Goal: Task Accomplishment & Management: Use online tool/utility

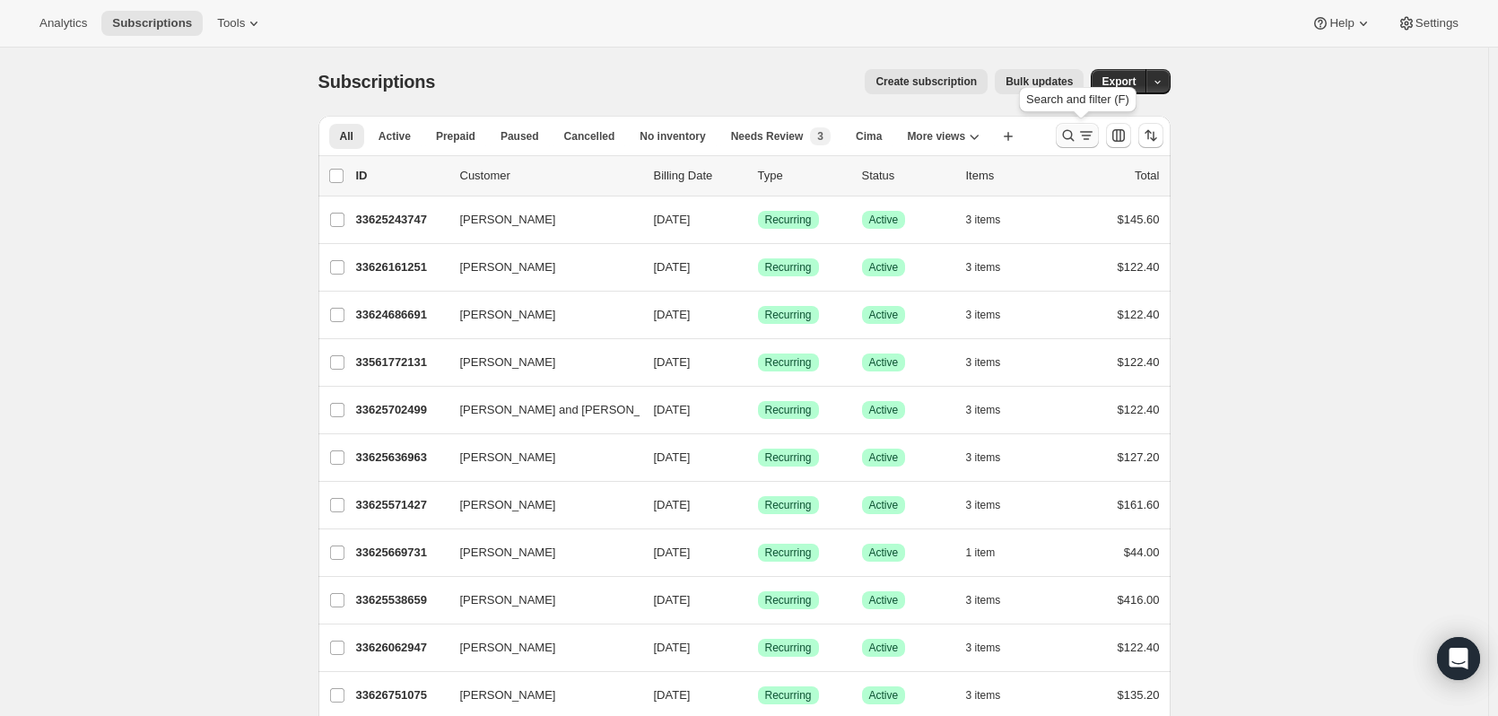
click at [1074, 134] on icon "Search and filter results" at bounding box center [1068, 136] width 12 height 12
click at [1069, 139] on icon "Search and filter results" at bounding box center [1069, 136] width 18 height 18
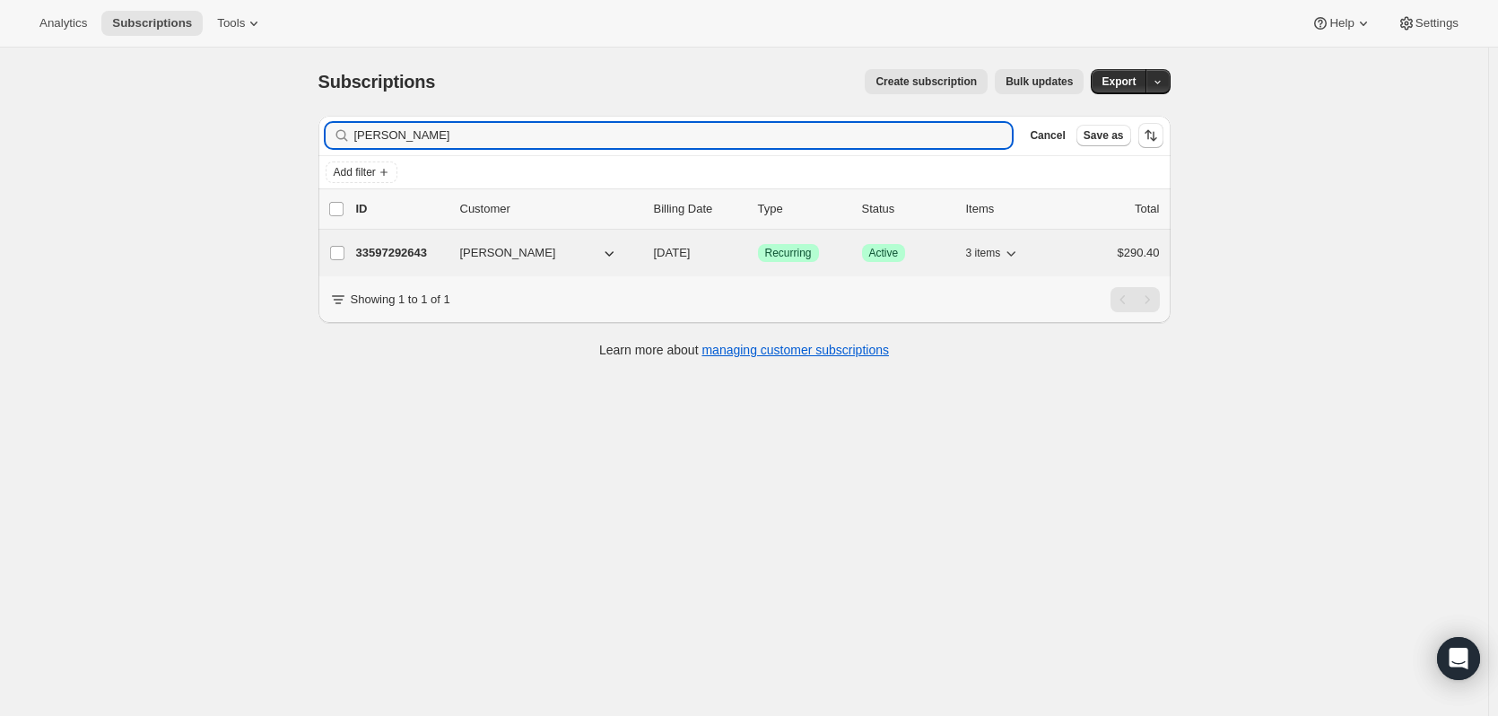
type input "robert hinojos"
click at [413, 243] on div "33597292643 Robert Hinojos 11/05/2025 Success Recurring Success Active 3 items …" at bounding box center [758, 252] width 804 height 25
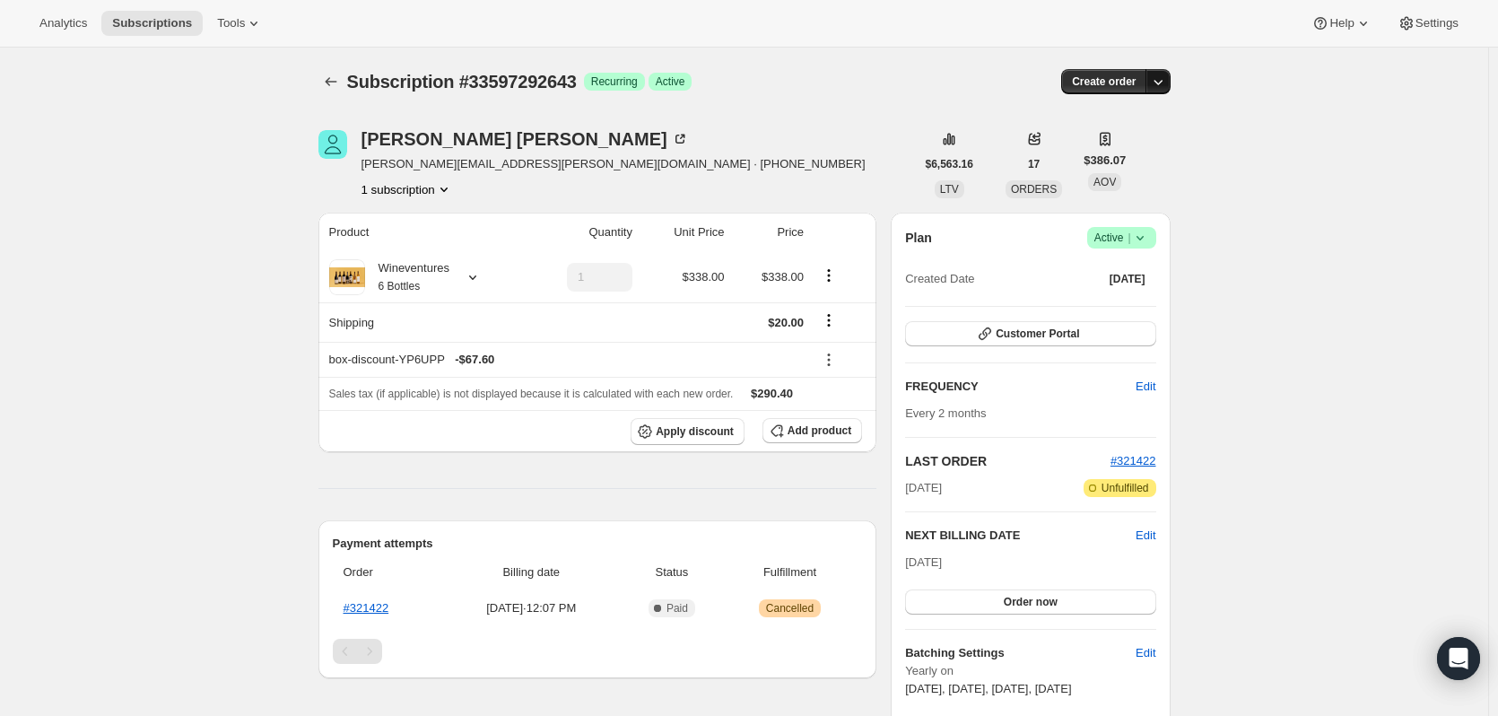
click at [1167, 88] on icon "button" at bounding box center [1158, 82] width 18 height 18
click at [1009, 146] on span "Create custom one-time order" at bounding box center [1086, 149] width 155 height 13
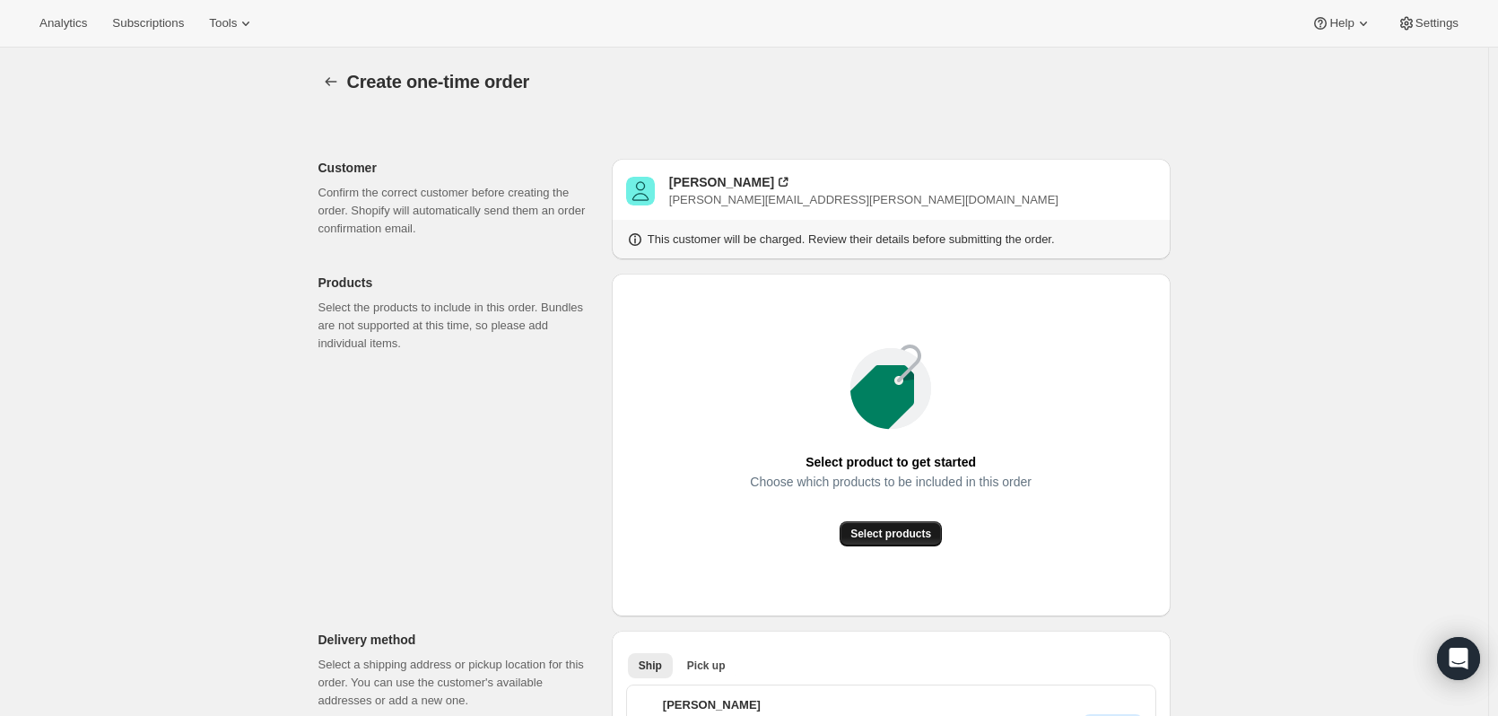
click at [895, 537] on span "Select products" at bounding box center [891, 534] width 81 height 14
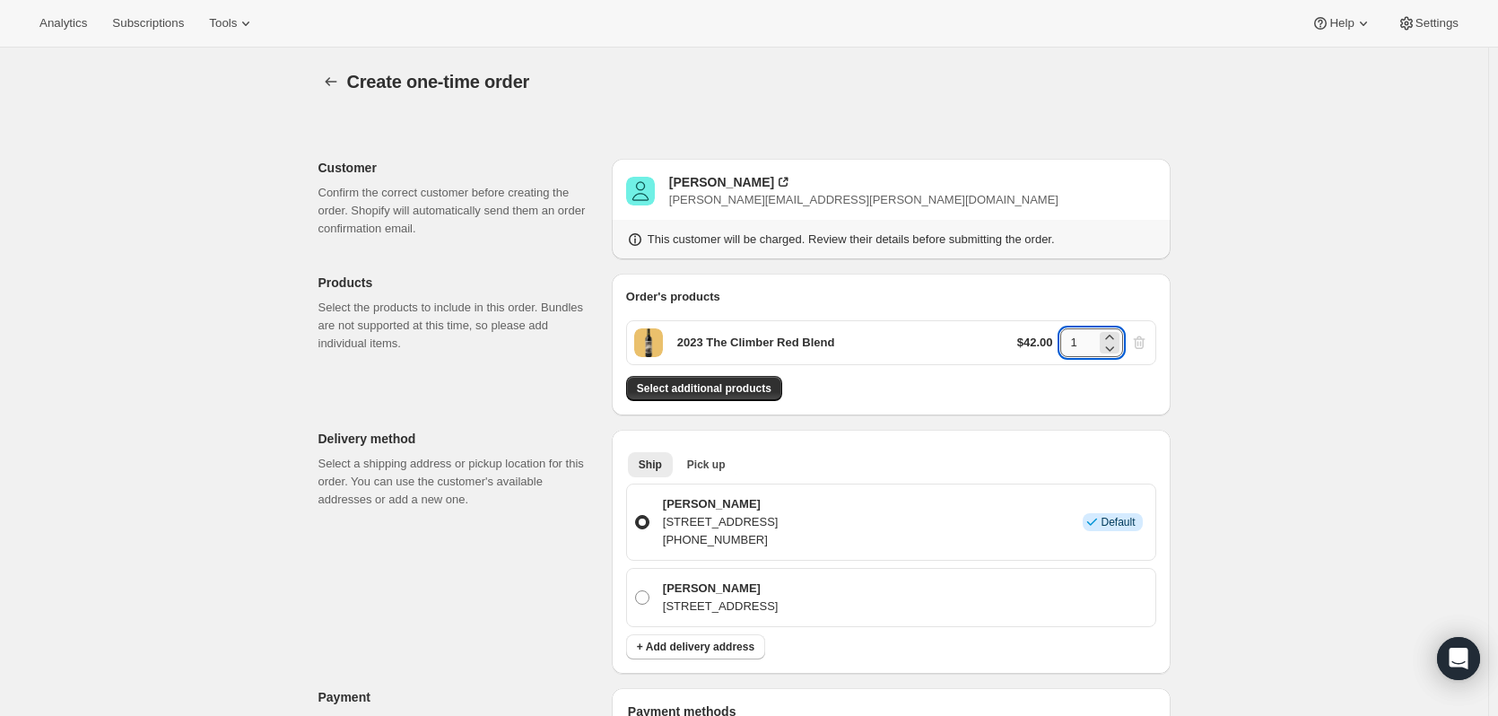
drag, startPoint x: 1098, startPoint y: 345, endPoint x: 1068, endPoint y: 344, distance: 30.6
click at [1068, 344] on input "1" at bounding box center [1079, 342] width 36 height 29
type input "7"
click at [738, 384] on span "Select additional products" at bounding box center [704, 388] width 135 height 14
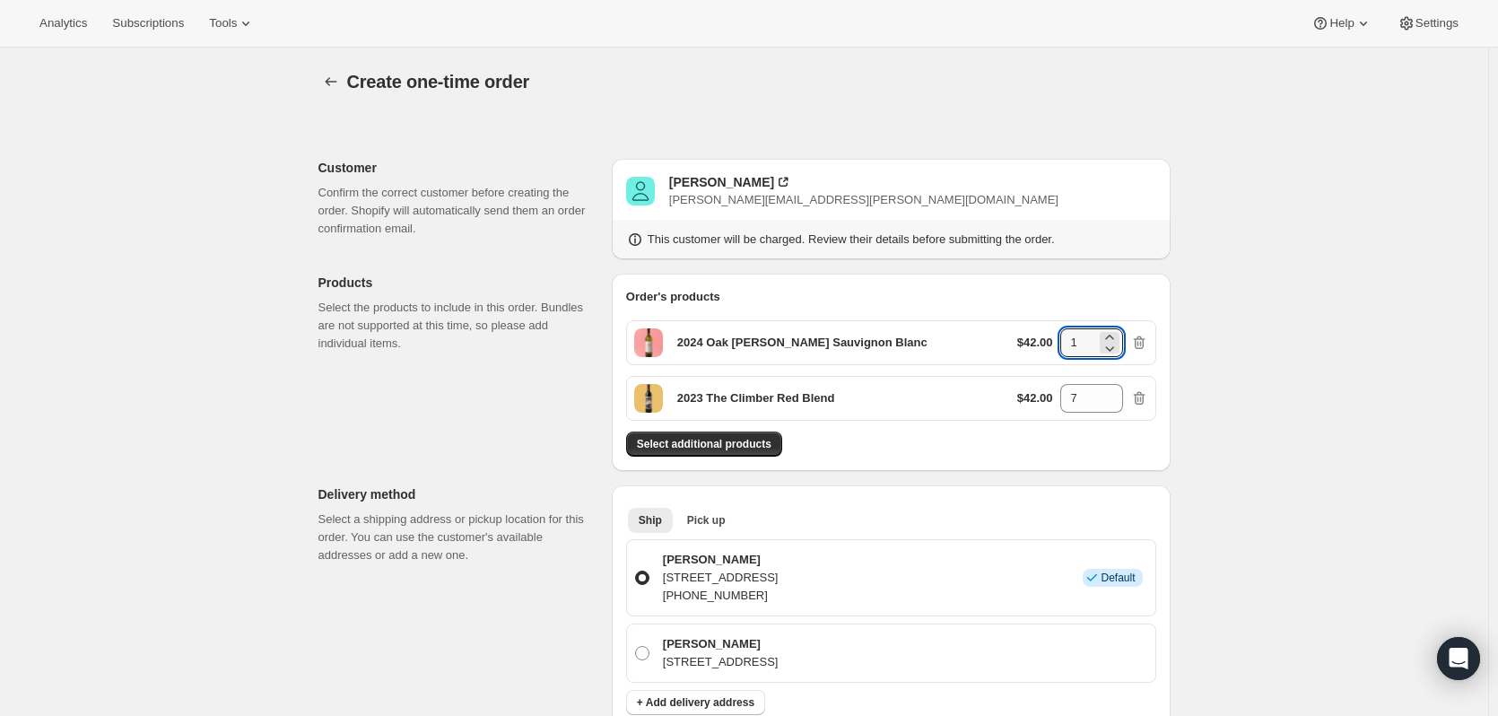
drag, startPoint x: 1093, startPoint y: 334, endPoint x: 1051, endPoint y: 333, distance: 42.2
click at [1051, 333] on div "$42.00 1" at bounding box center [1082, 342] width 131 height 29
type input "5"
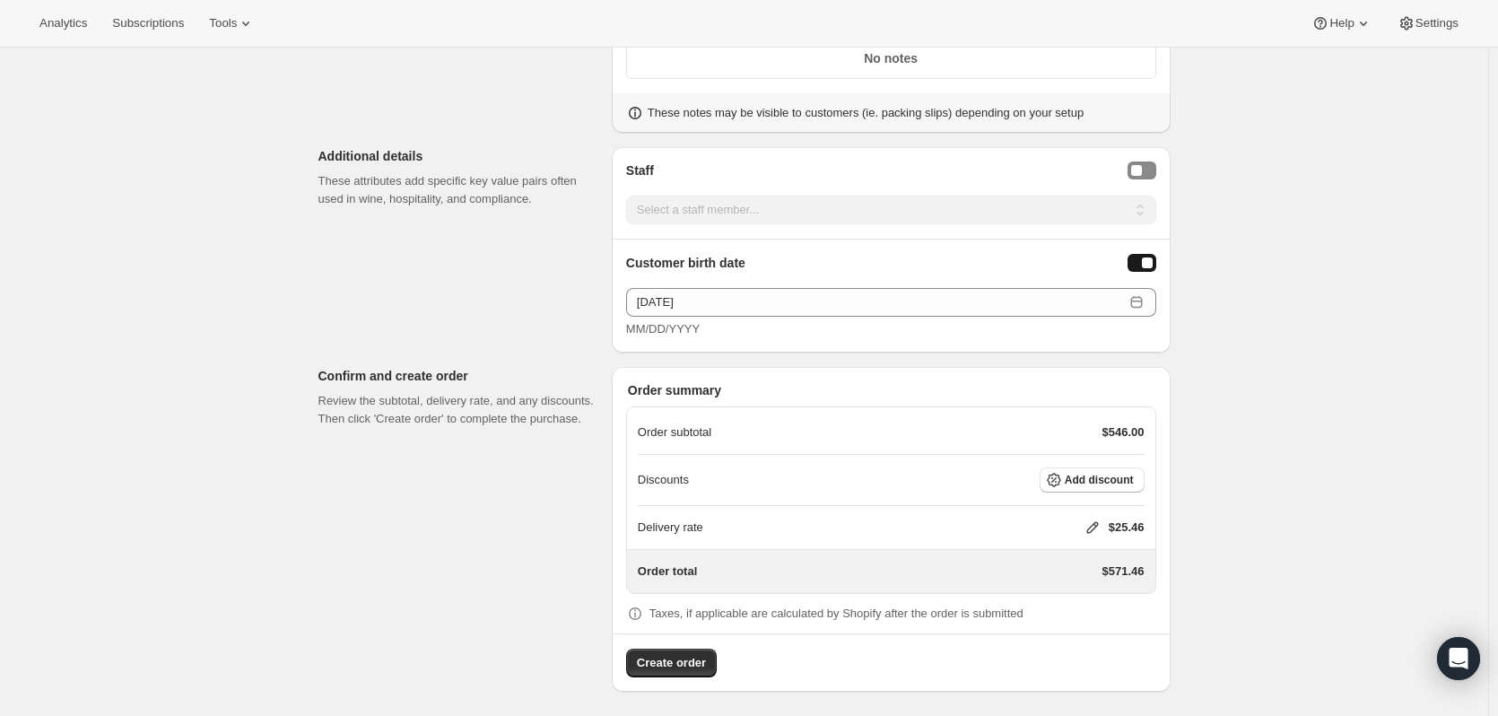
scroll to position [917, 0]
click at [1075, 479] on span "Add discount" at bounding box center [1099, 477] width 69 height 14
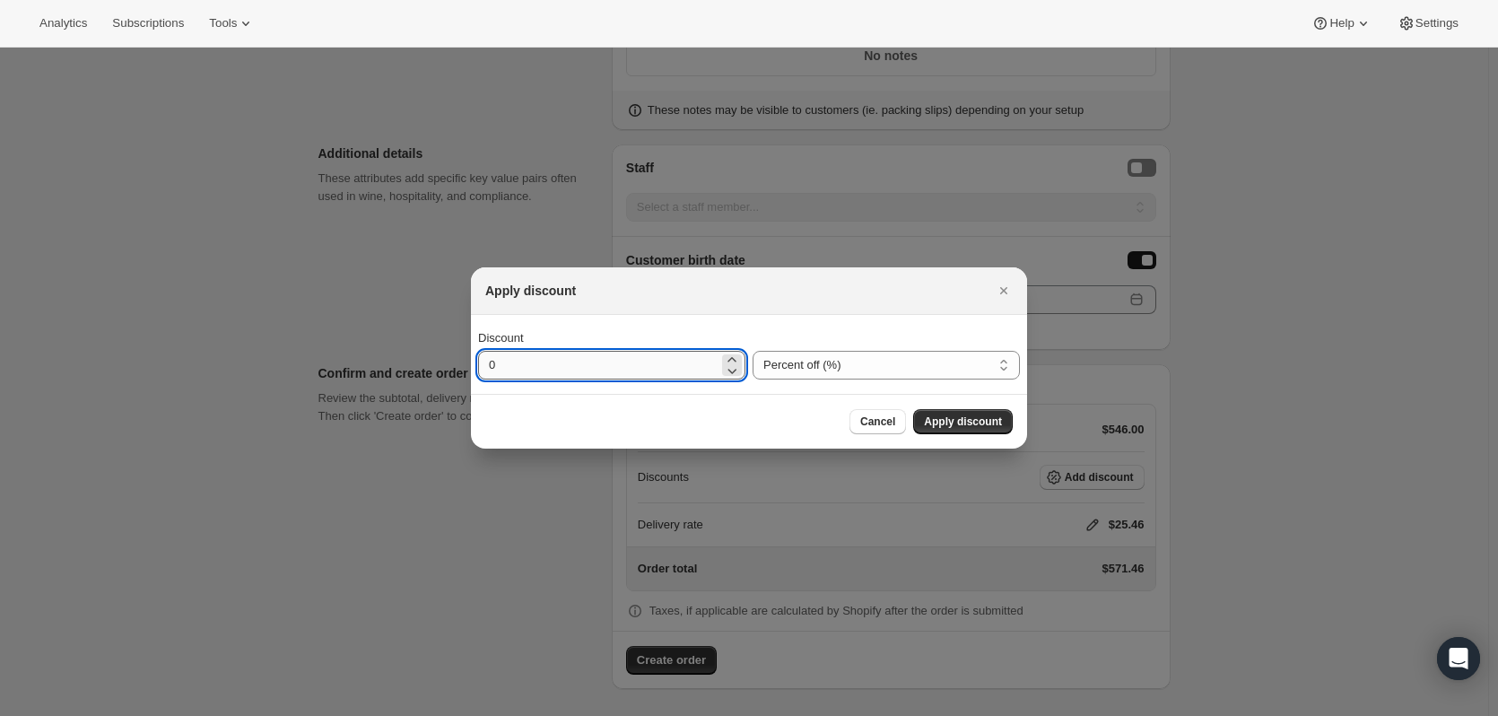
click at [649, 366] on input "0" at bounding box center [598, 365] width 240 height 29
type input "20"
click at [995, 417] on span "Apply discount" at bounding box center [963, 422] width 78 height 14
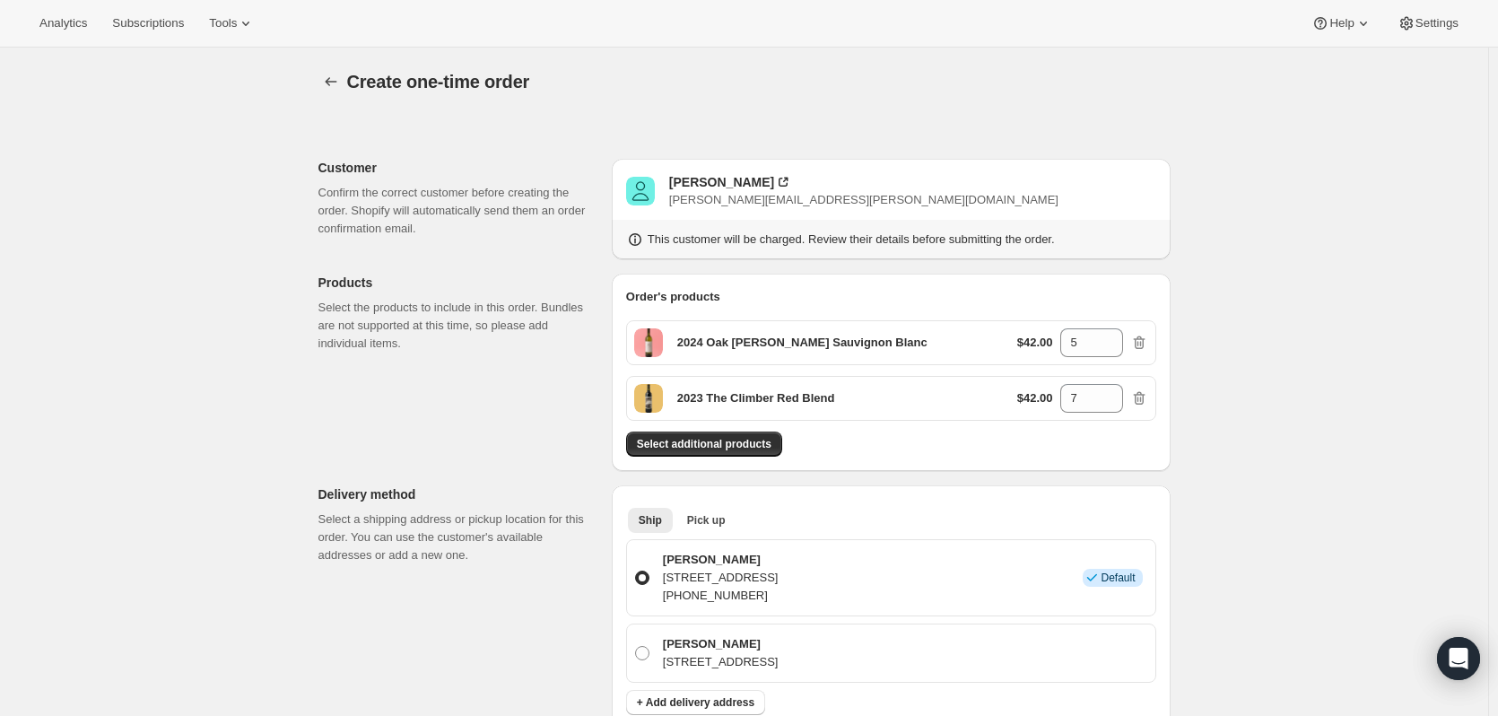
scroll to position [910, 0]
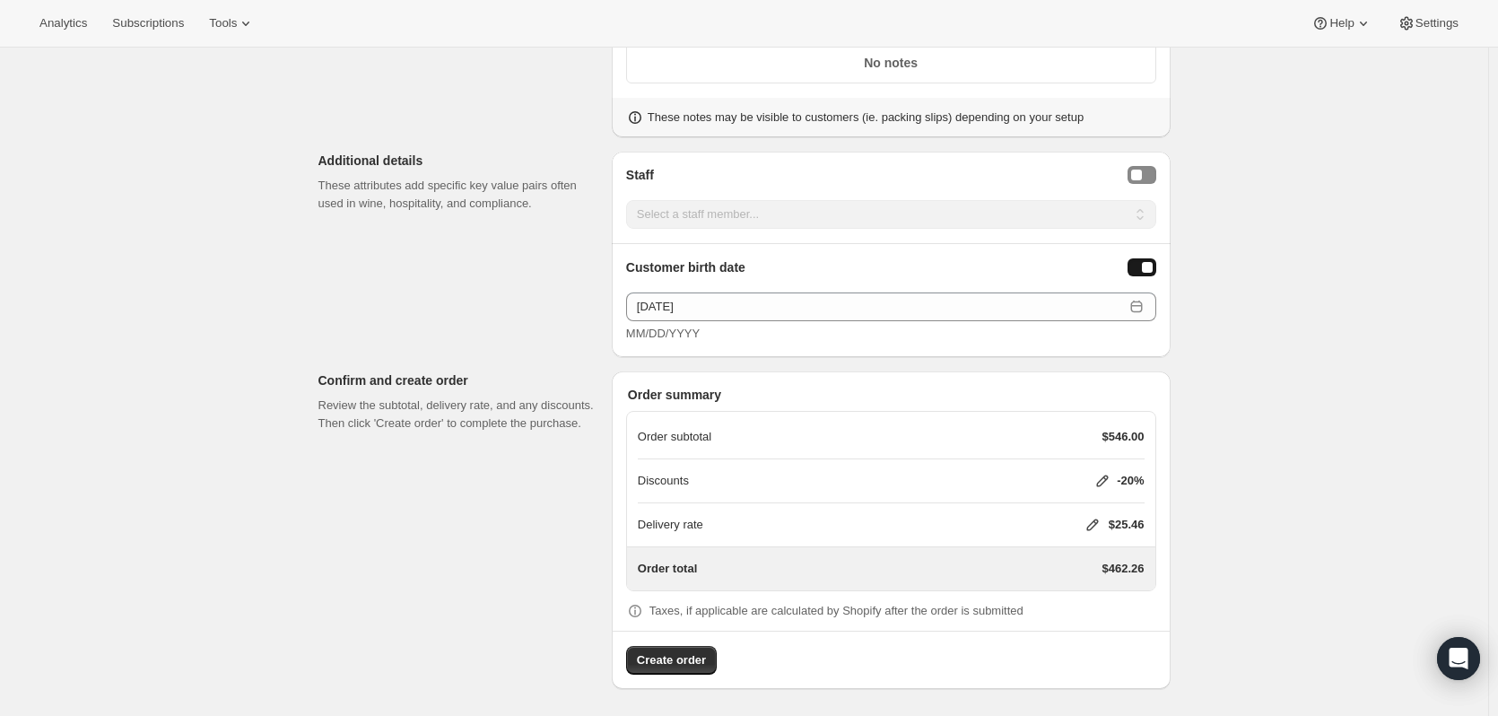
click at [1094, 520] on icon at bounding box center [1093, 526] width 12 height 12
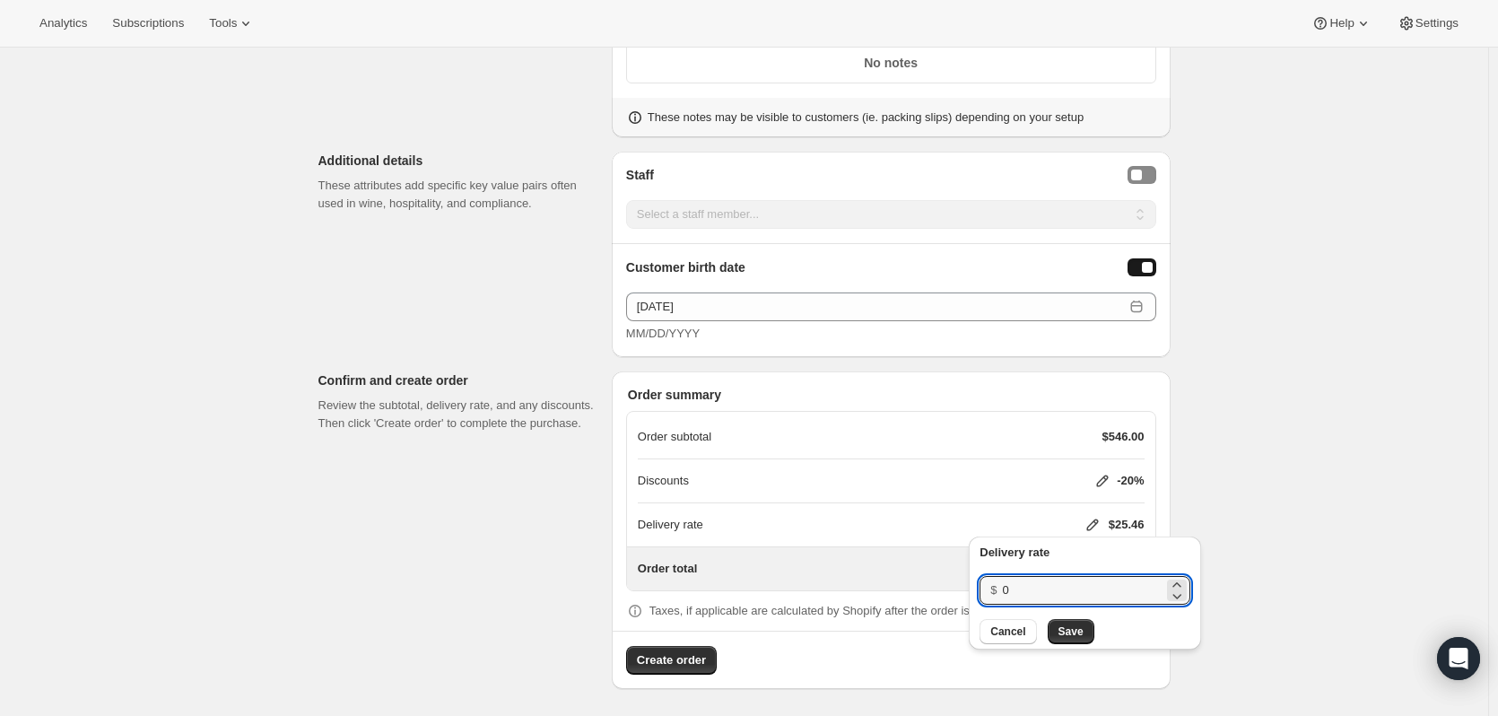
drag, startPoint x: 1045, startPoint y: 594, endPoint x: 991, endPoint y: 586, distance: 54.4
click at [993, 587] on div "$ 0" at bounding box center [1085, 590] width 211 height 29
type input "20"
click at [1077, 633] on span "Save" at bounding box center [1071, 631] width 25 height 14
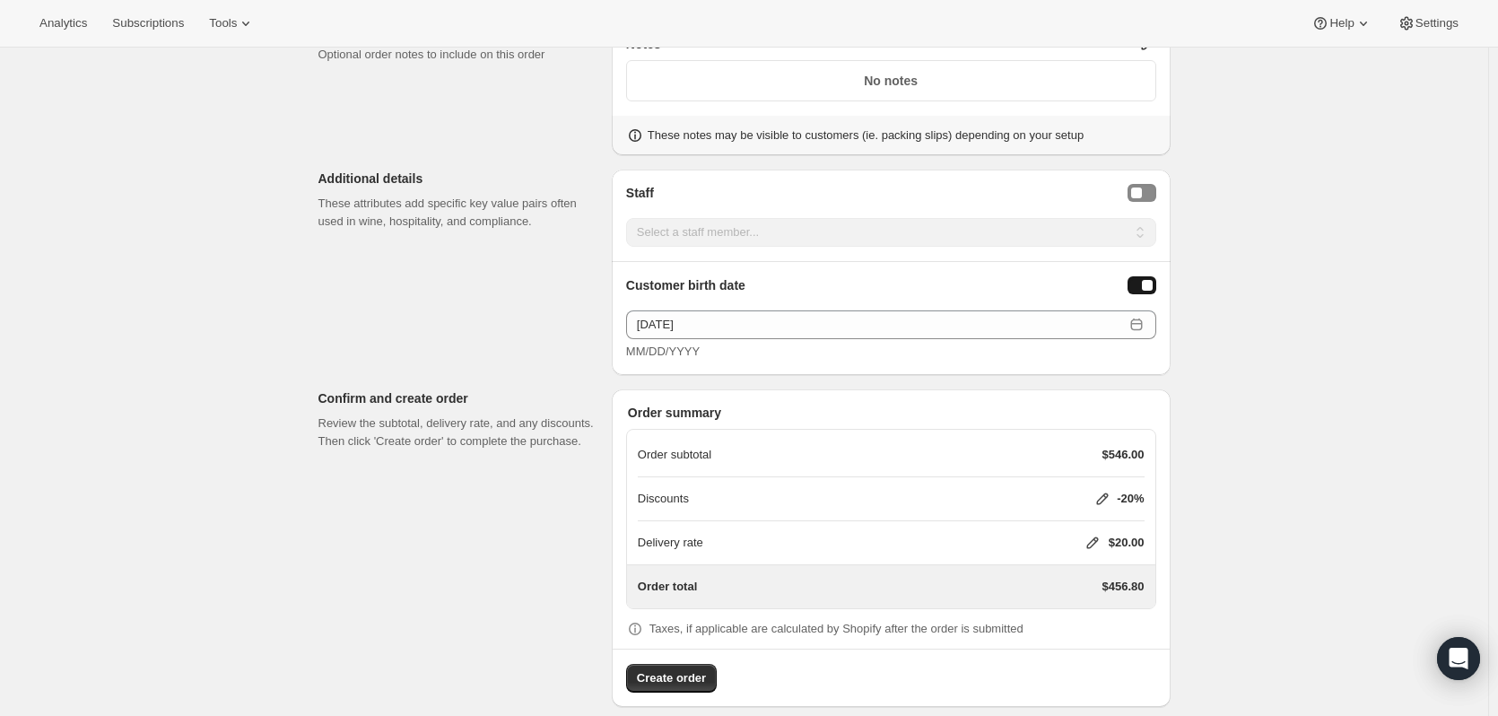
scroll to position [897, 0]
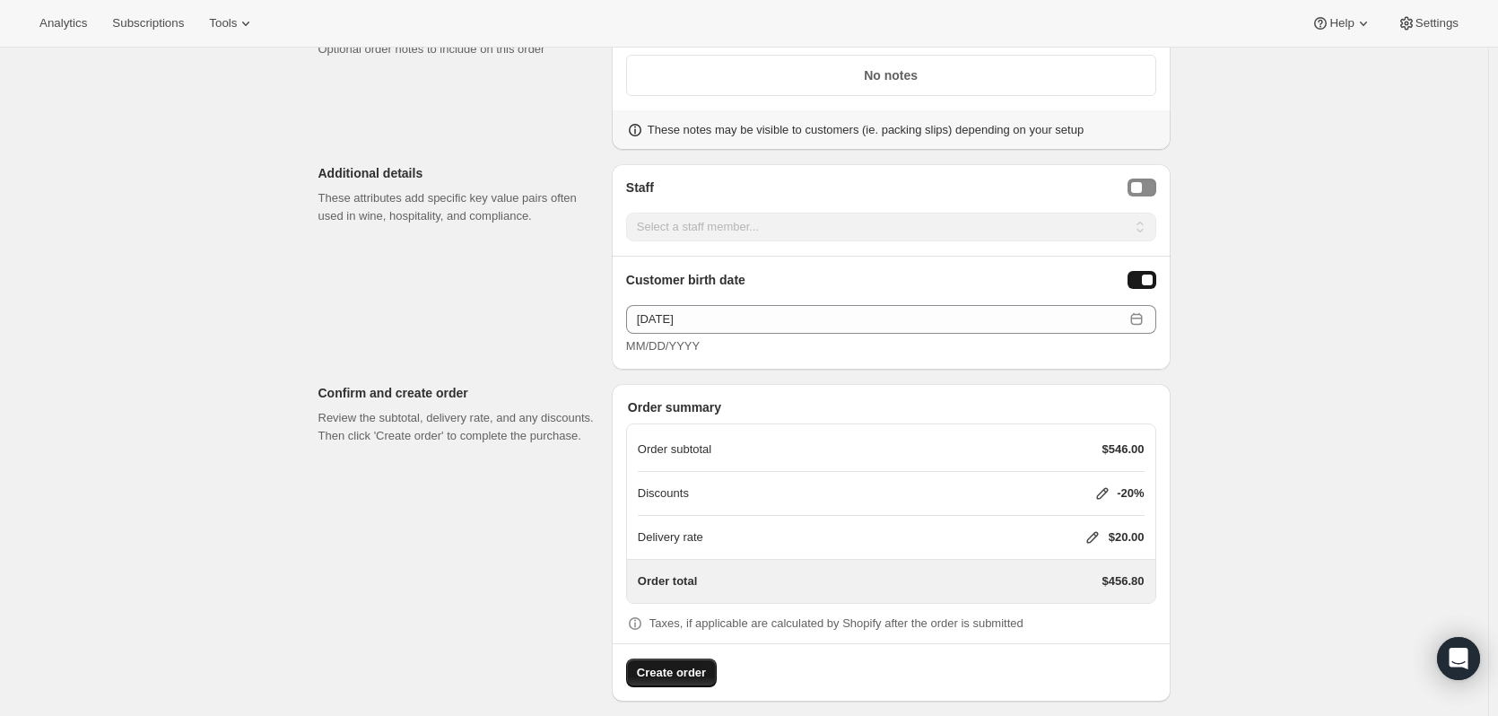
click at [700, 677] on span "Create order" at bounding box center [671, 673] width 69 height 18
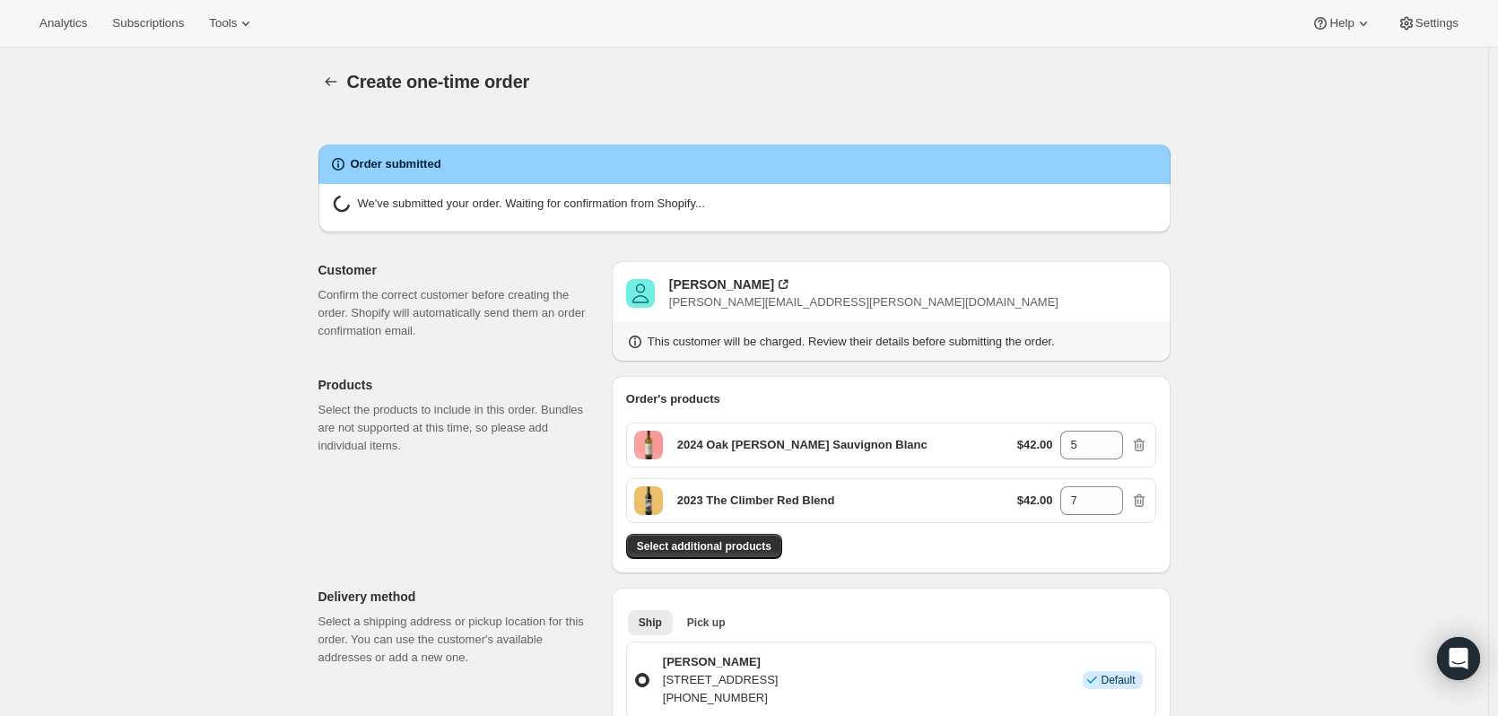
radio input "true"
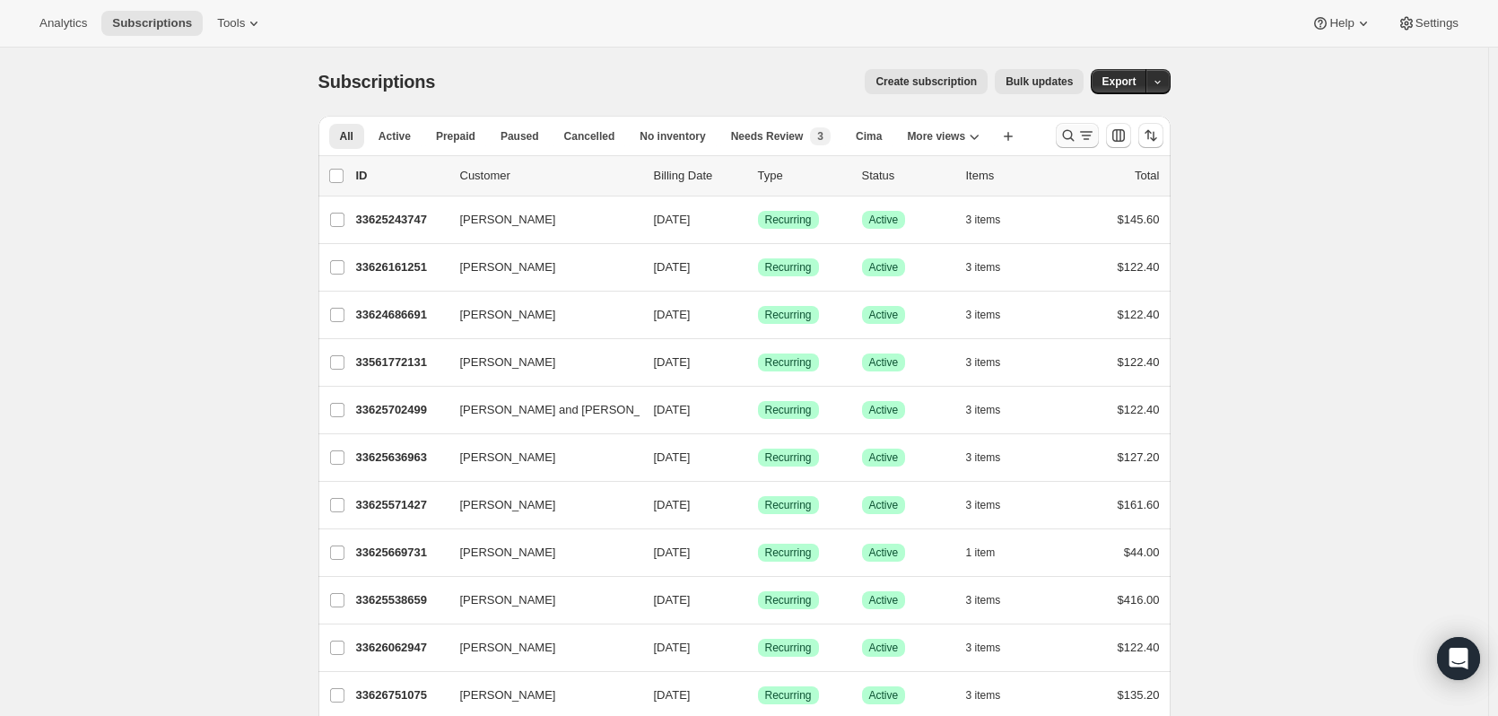
click at [1060, 130] on button "Search and filter results" at bounding box center [1077, 135] width 43 height 25
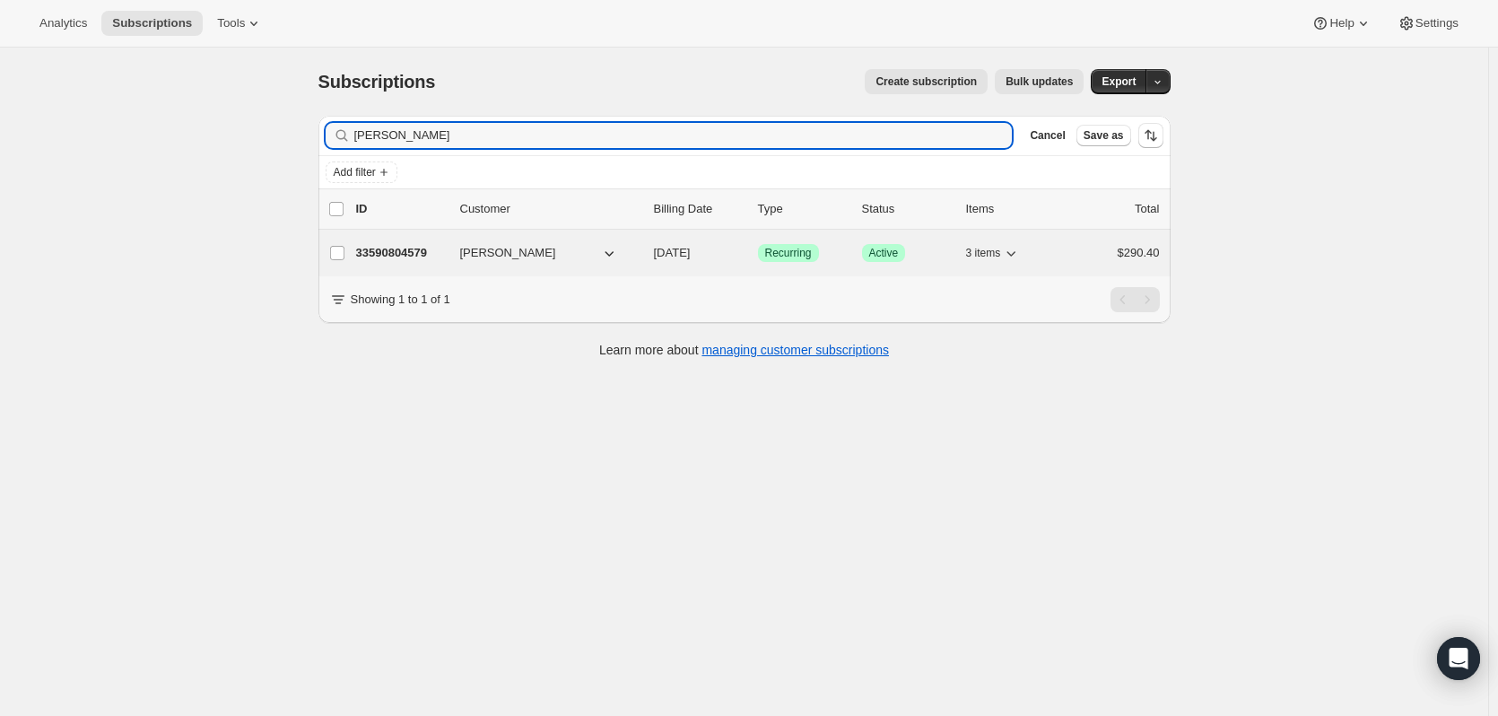
type input "[PERSON_NAME]"
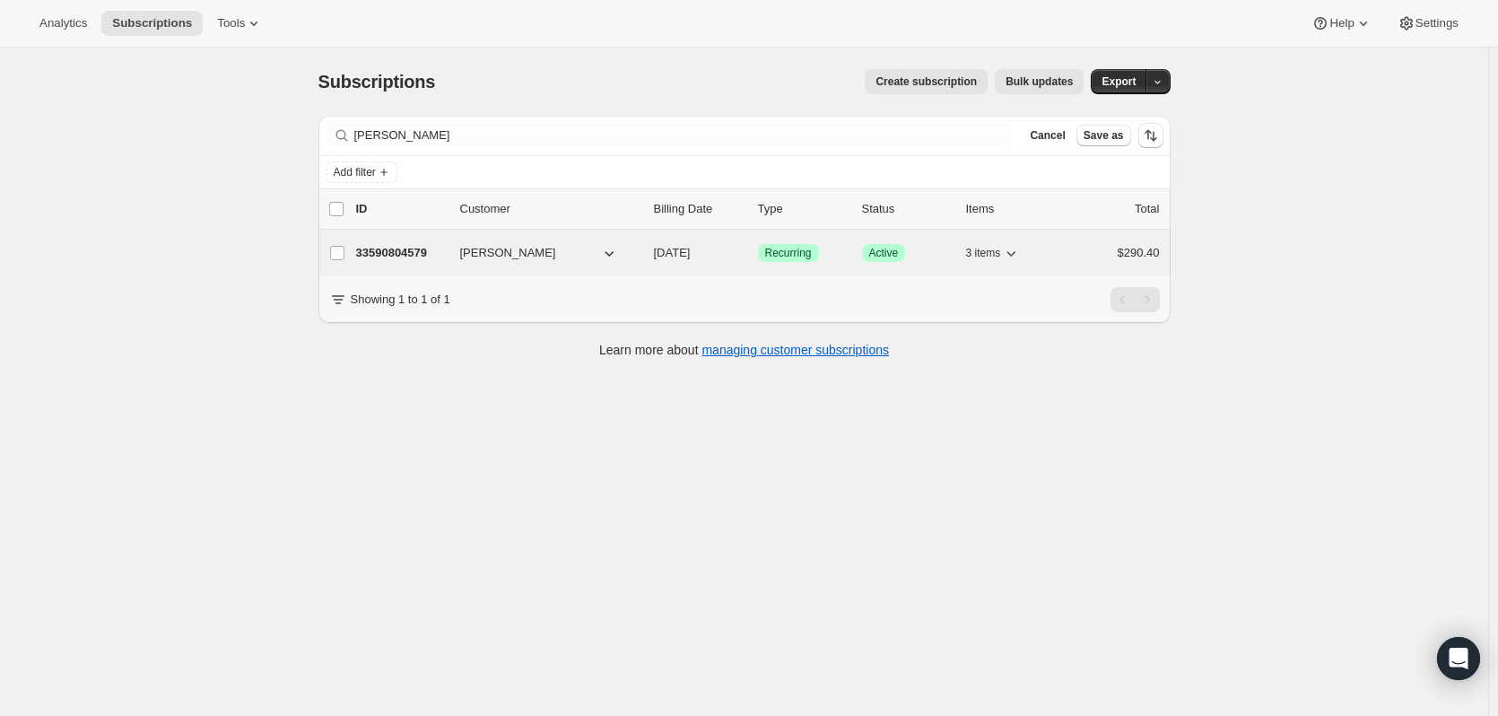
click at [391, 257] on p "33590804579" at bounding box center [401, 253] width 90 height 18
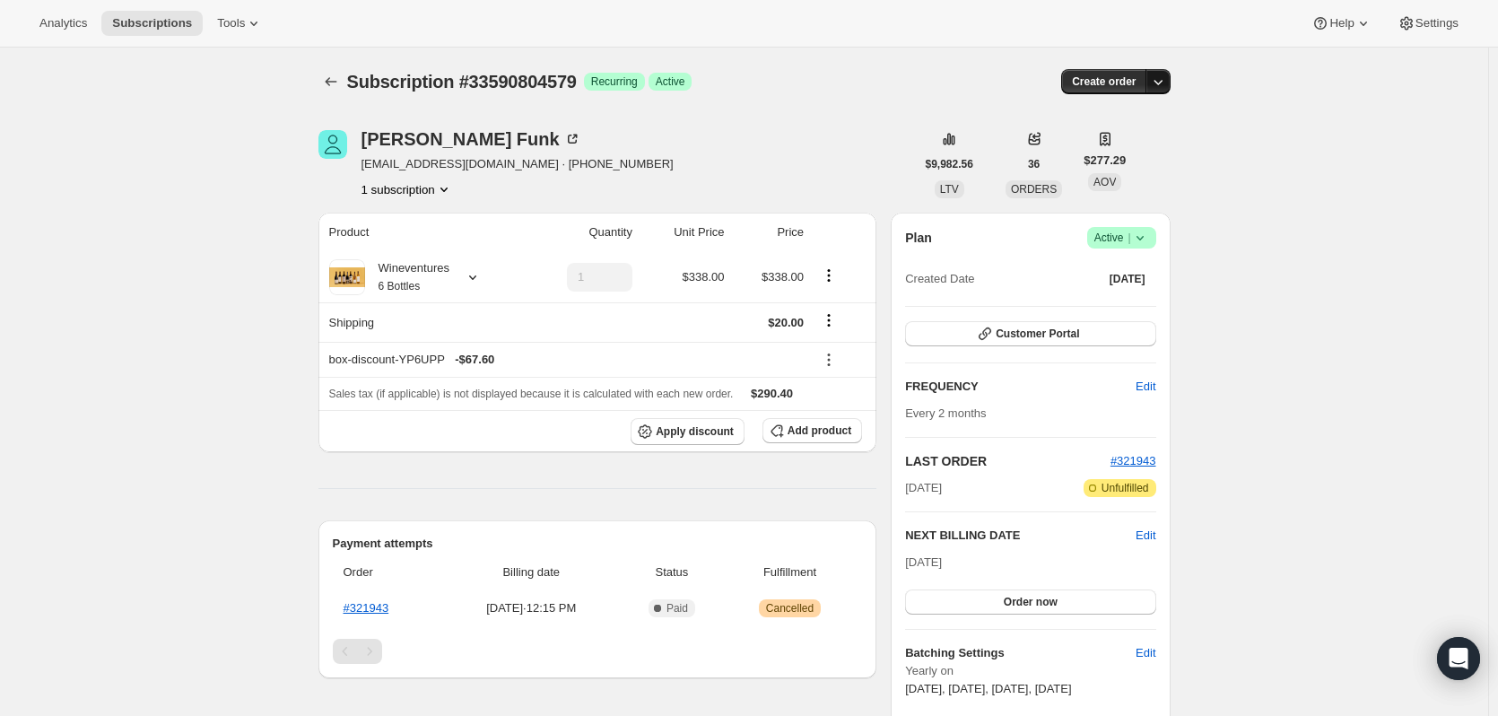
click at [1160, 84] on icon "button" at bounding box center [1158, 82] width 18 height 18
click at [1140, 146] on span "Create custom one-time order" at bounding box center [1086, 149] width 155 height 13
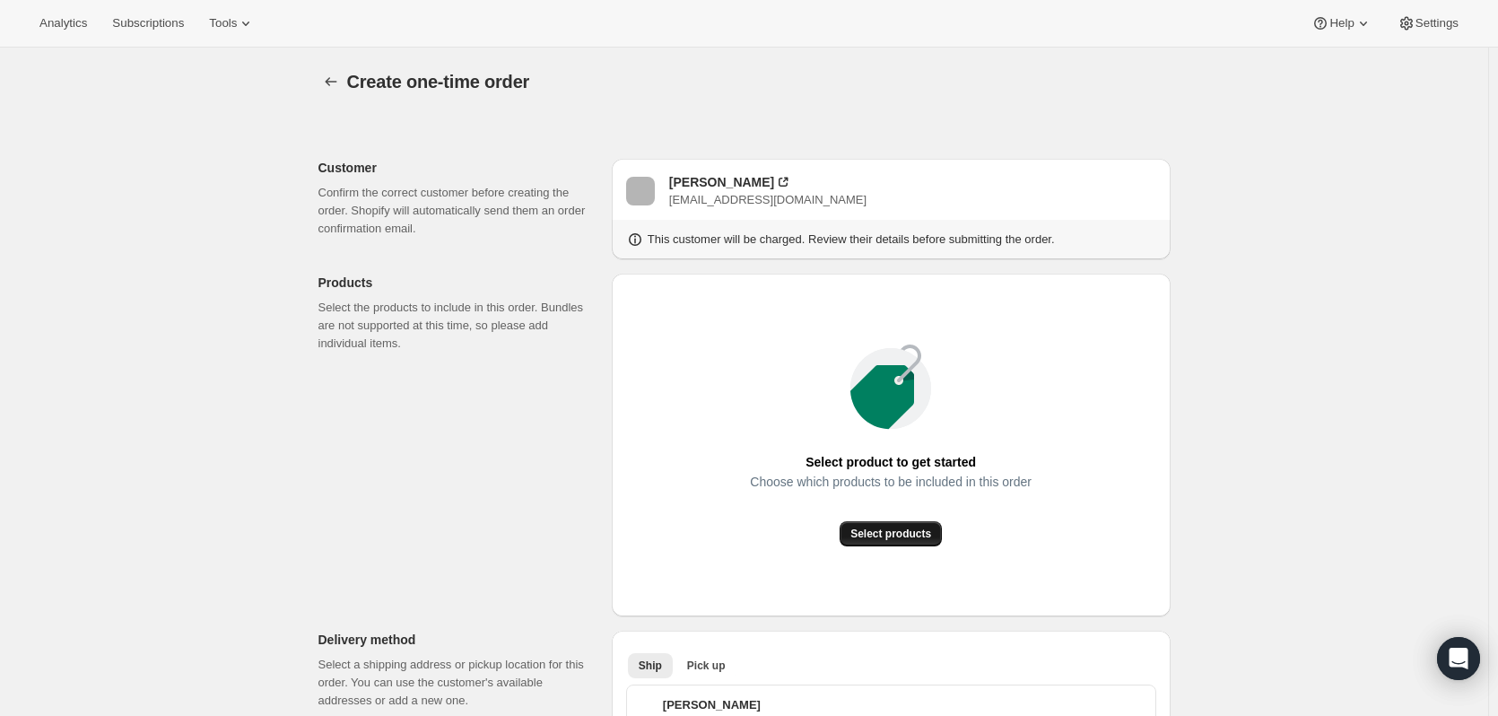
click at [869, 530] on span "Select products" at bounding box center [891, 534] width 81 height 14
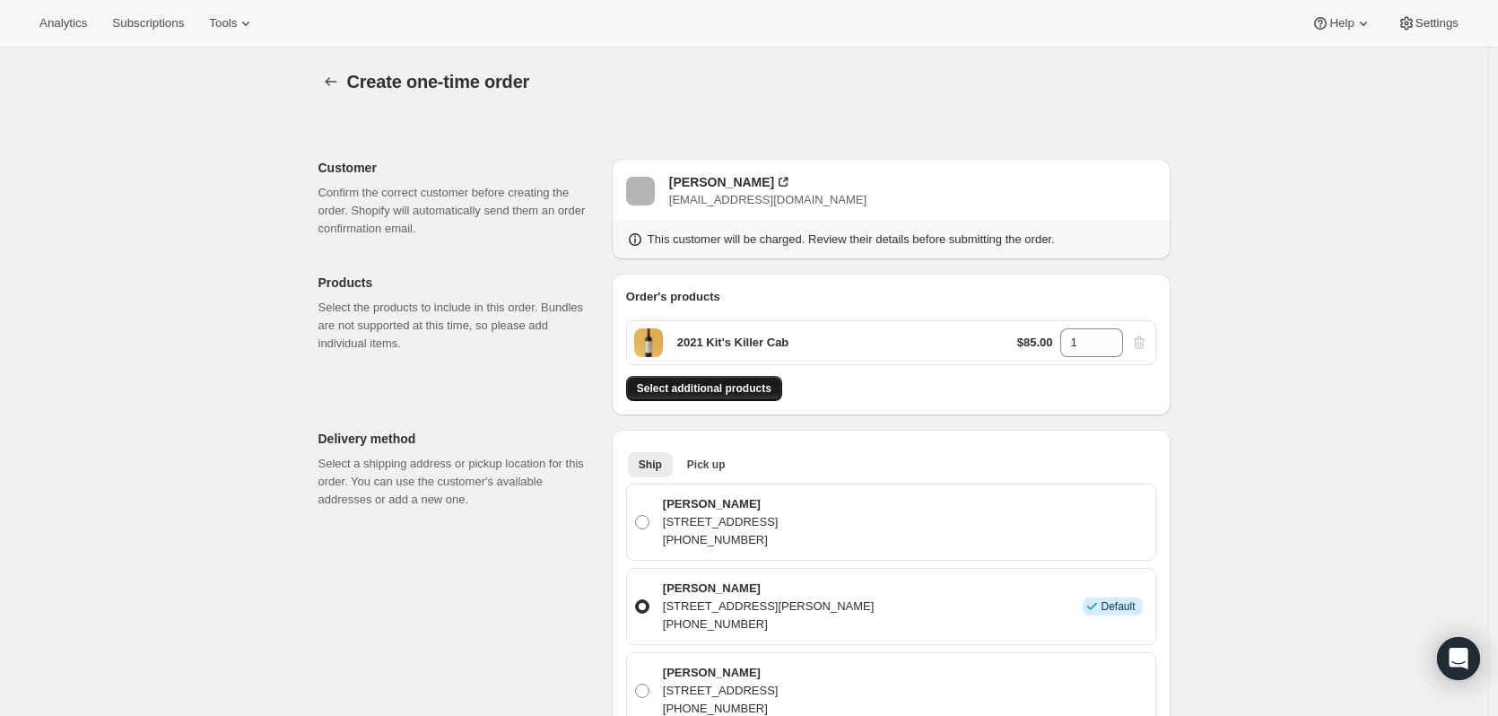
click at [745, 384] on span "Select additional products" at bounding box center [704, 388] width 135 height 14
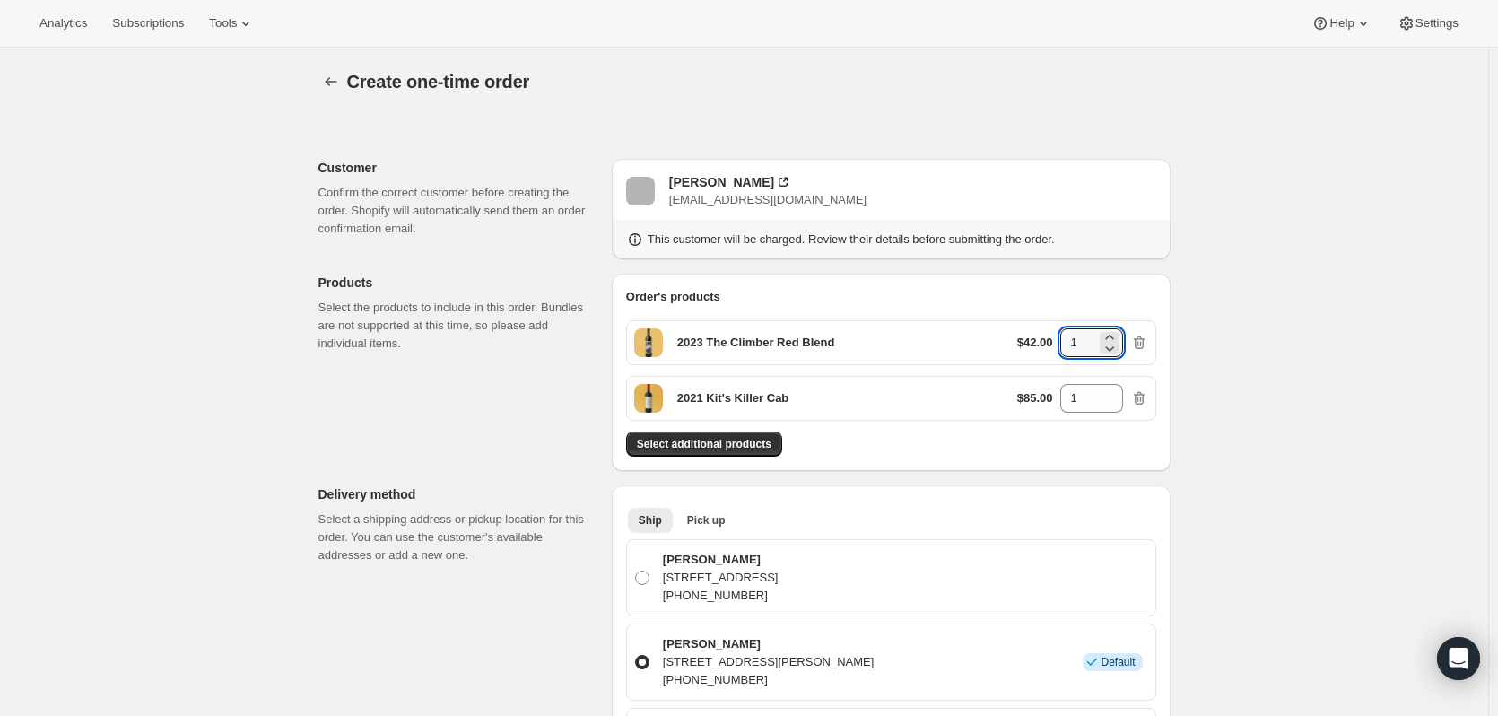
drag, startPoint x: 1093, startPoint y: 344, endPoint x: 1057, endPoint y: 341, distance: 36.0
click at [1057, 341] on div "$42.00 1" at bounding box center [1082, 342] width 131 height 29
type input "3"
click at [683, 443] on span "Select additional products" at bounding box center [704, 444] width 135 height 14
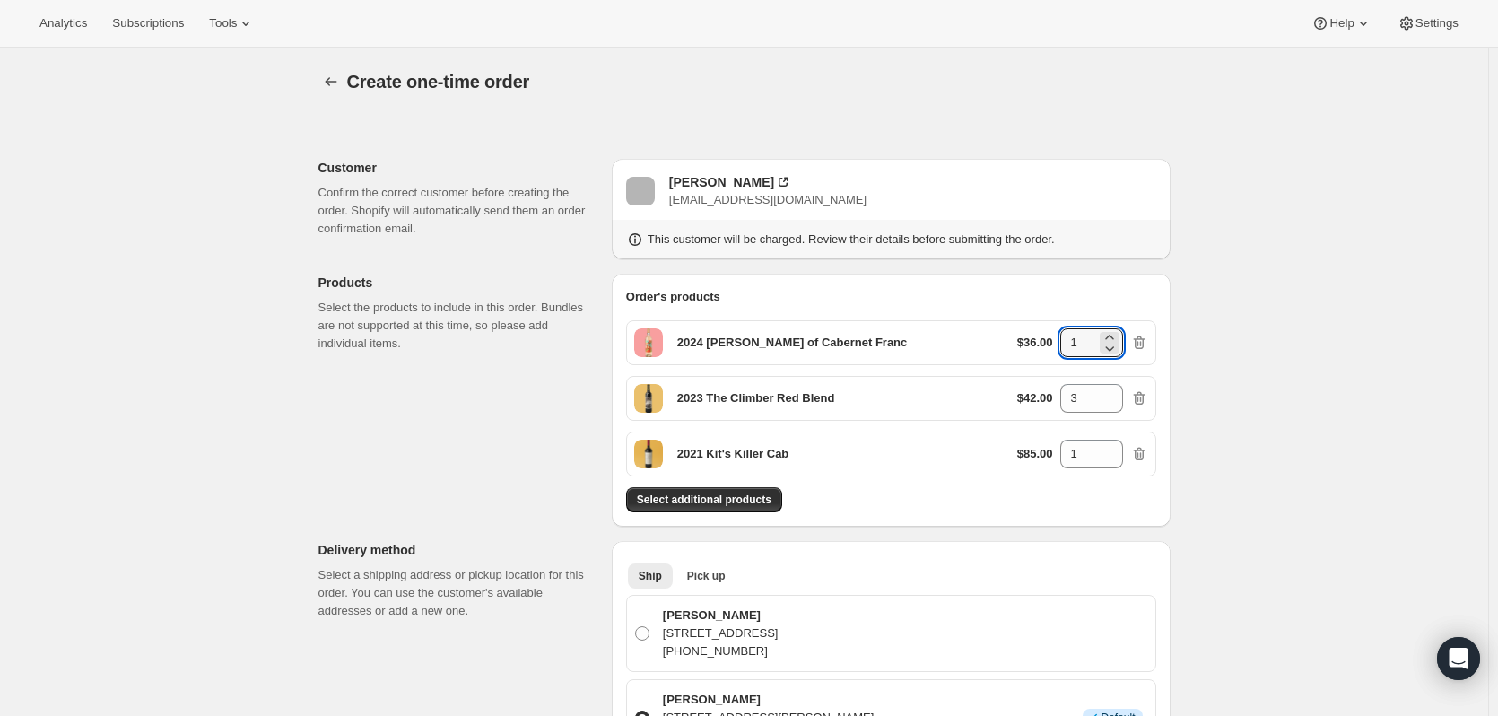
drag, startPoint x: 1097, startPoint y: 342, endPoint x: 1053, endPoint y: 341, distance: 44.0
click at [1053, 341] on div "$36.00 1" at bounding box center [1082, 342] width 131 height 29
type input "2"
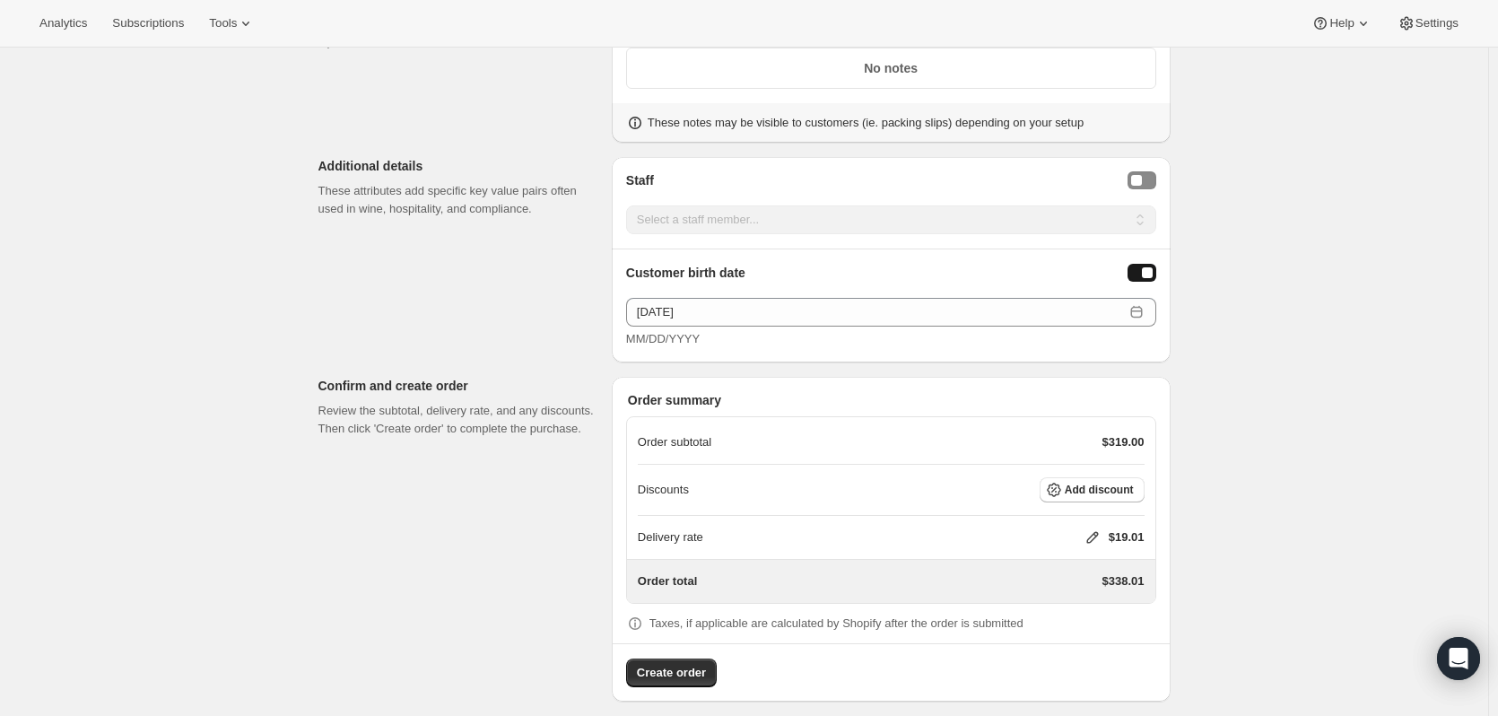
scroll to position [1558, 0]
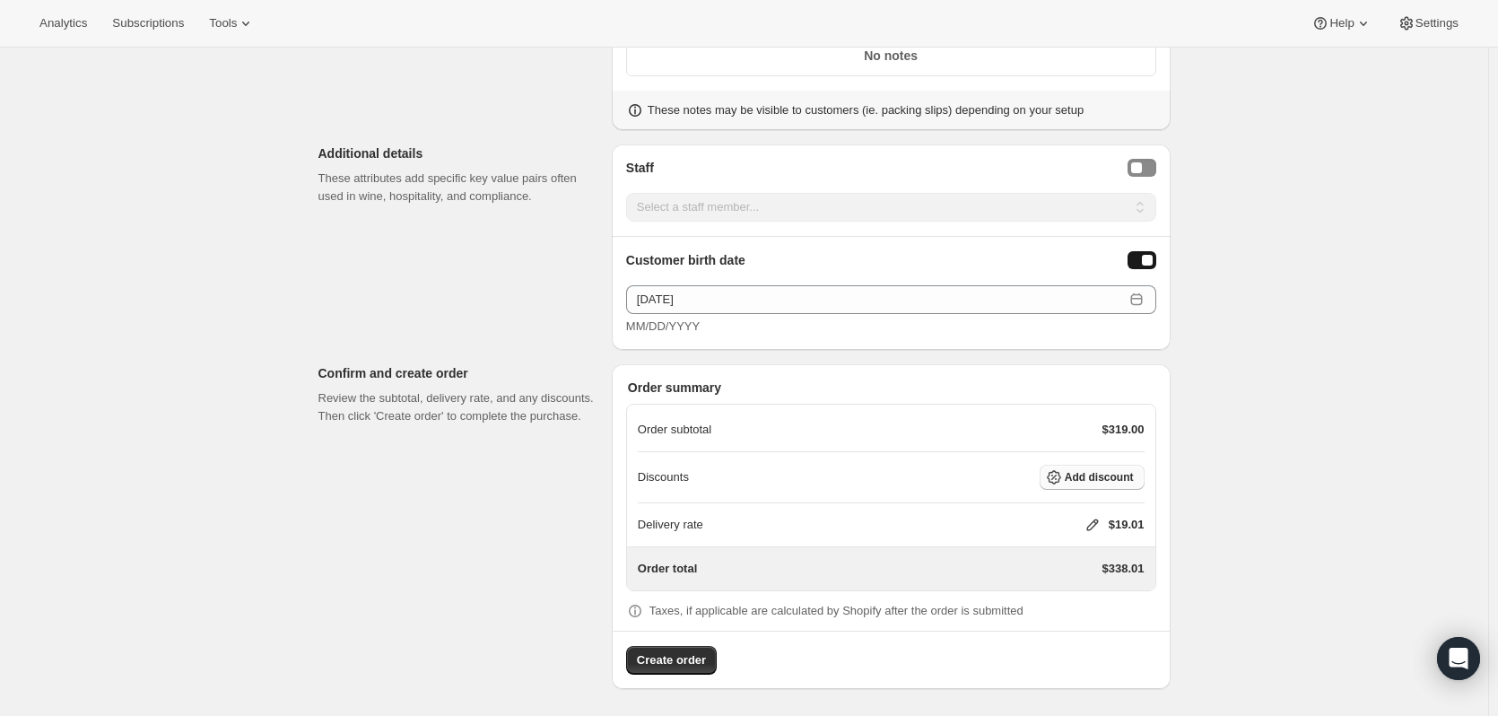
click at [1134, 478] on span "Add discount" at bounding box center [1099, 477] width 69 height 14
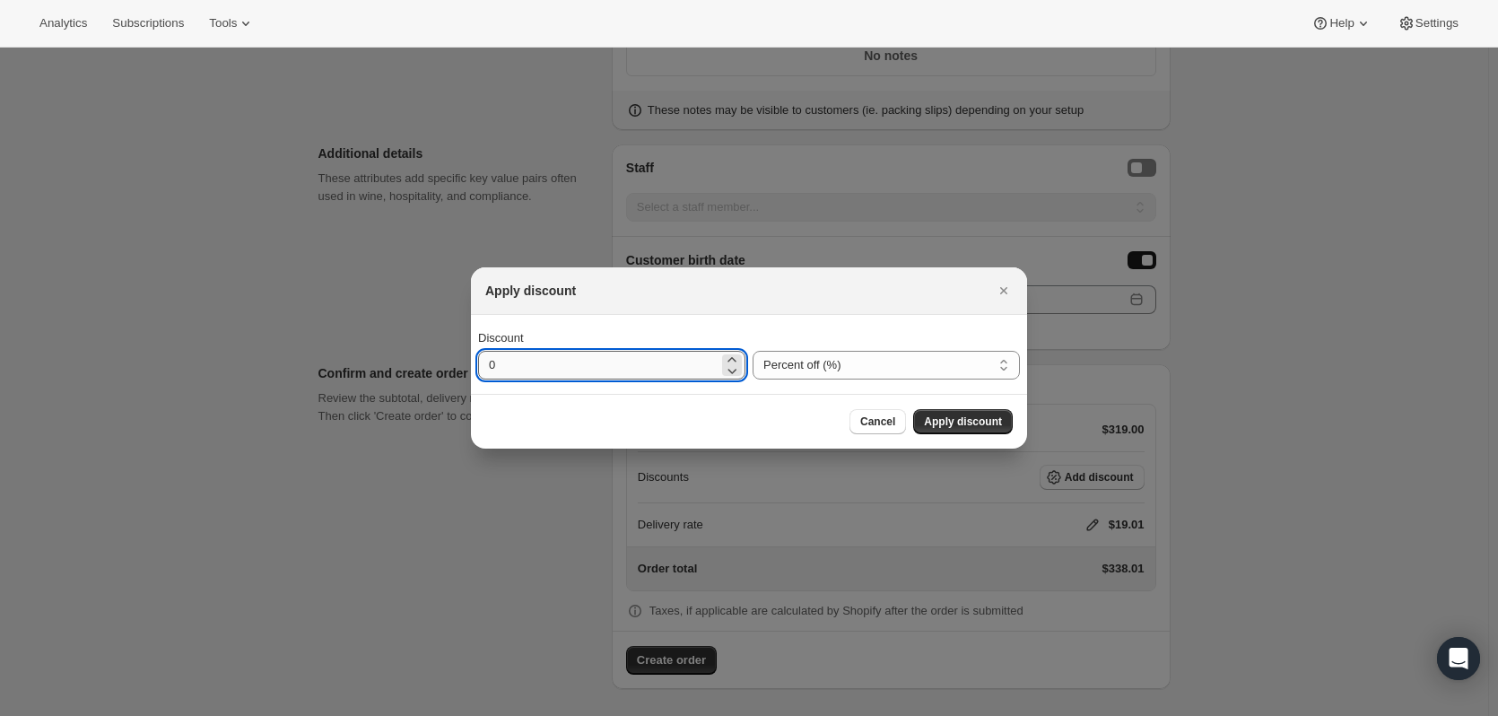
click at [627, 364] on input "0" at bounding box center [598, 365] width 240 height 29
type input "20"
click at [958, 422] on span "Apply discount" at bounding box center [963, 422] width 78 height 14
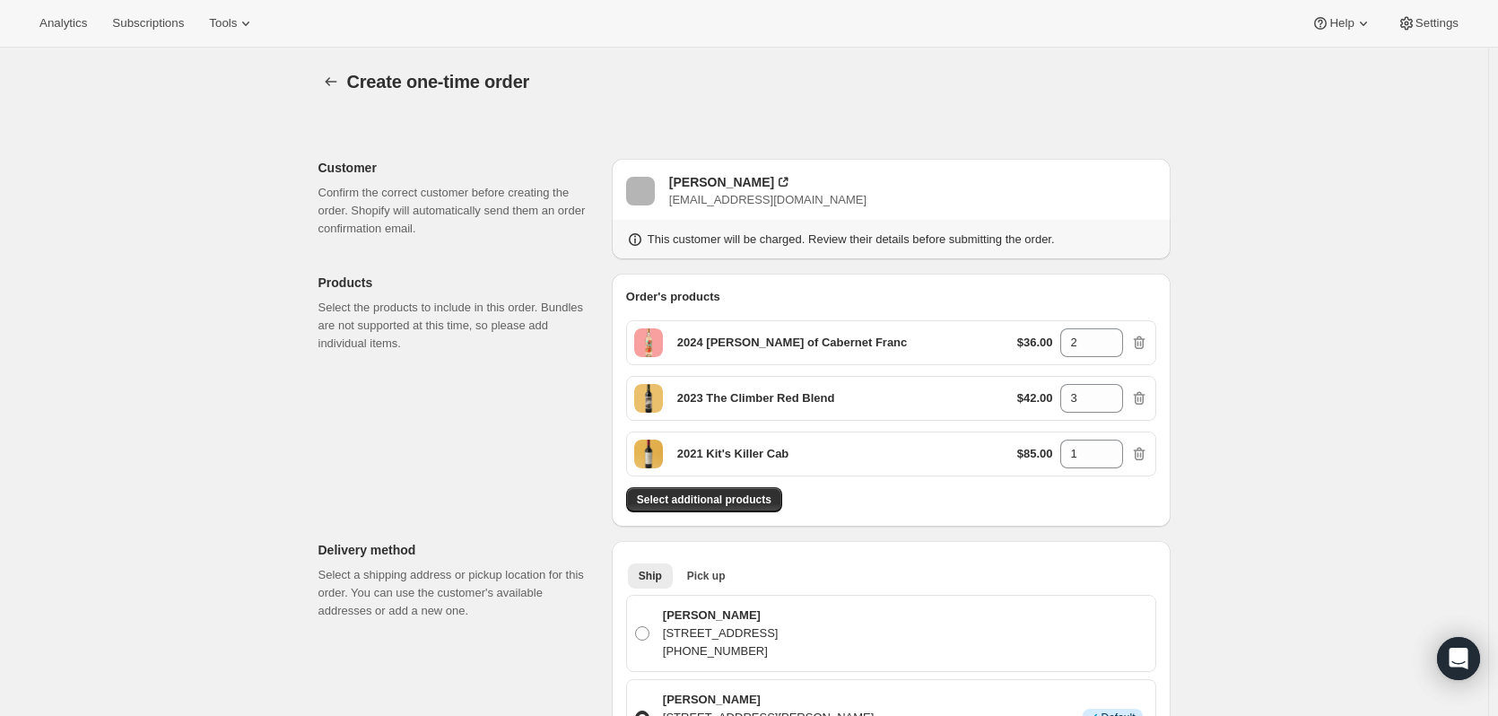
scroll to position [1550, 0]
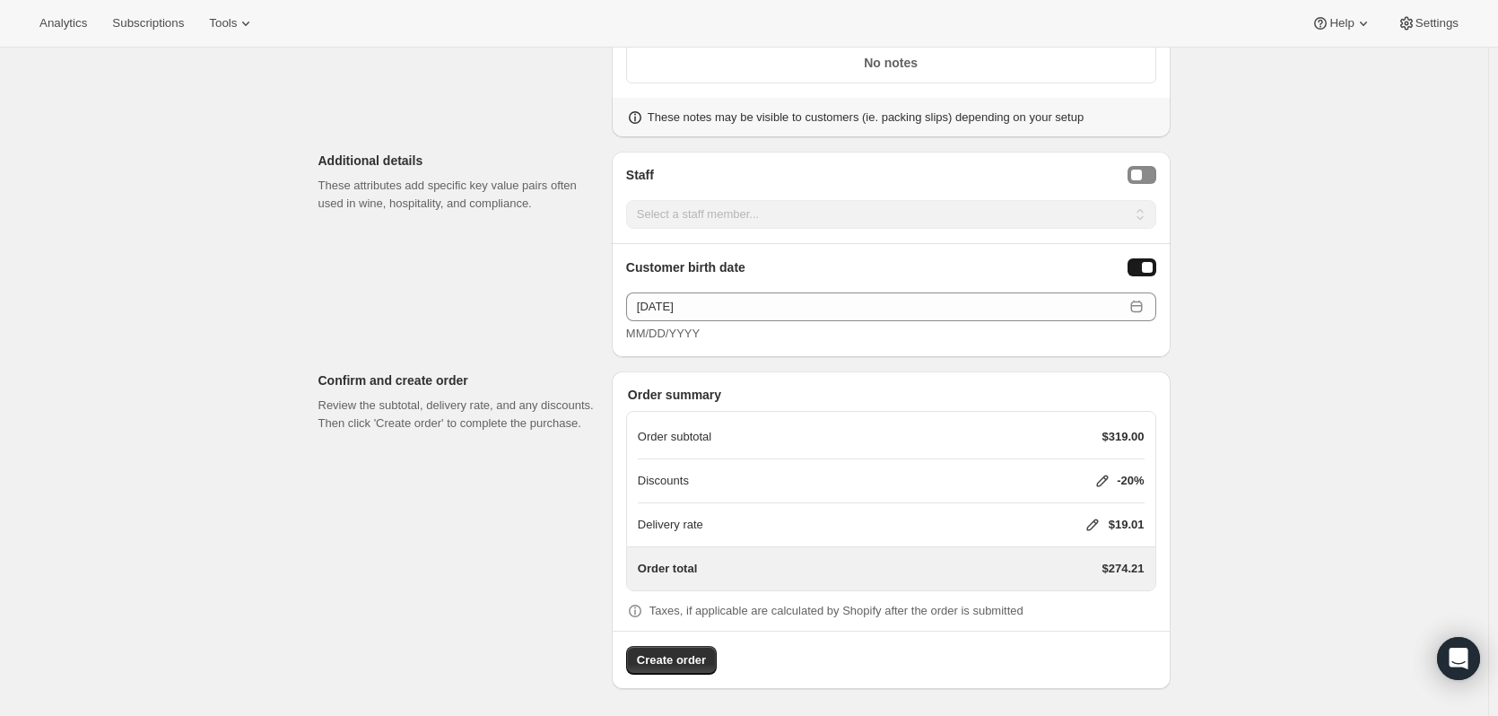
click at [1093, 522] on icon at bounding box center [1093, 526] width 12 height 12
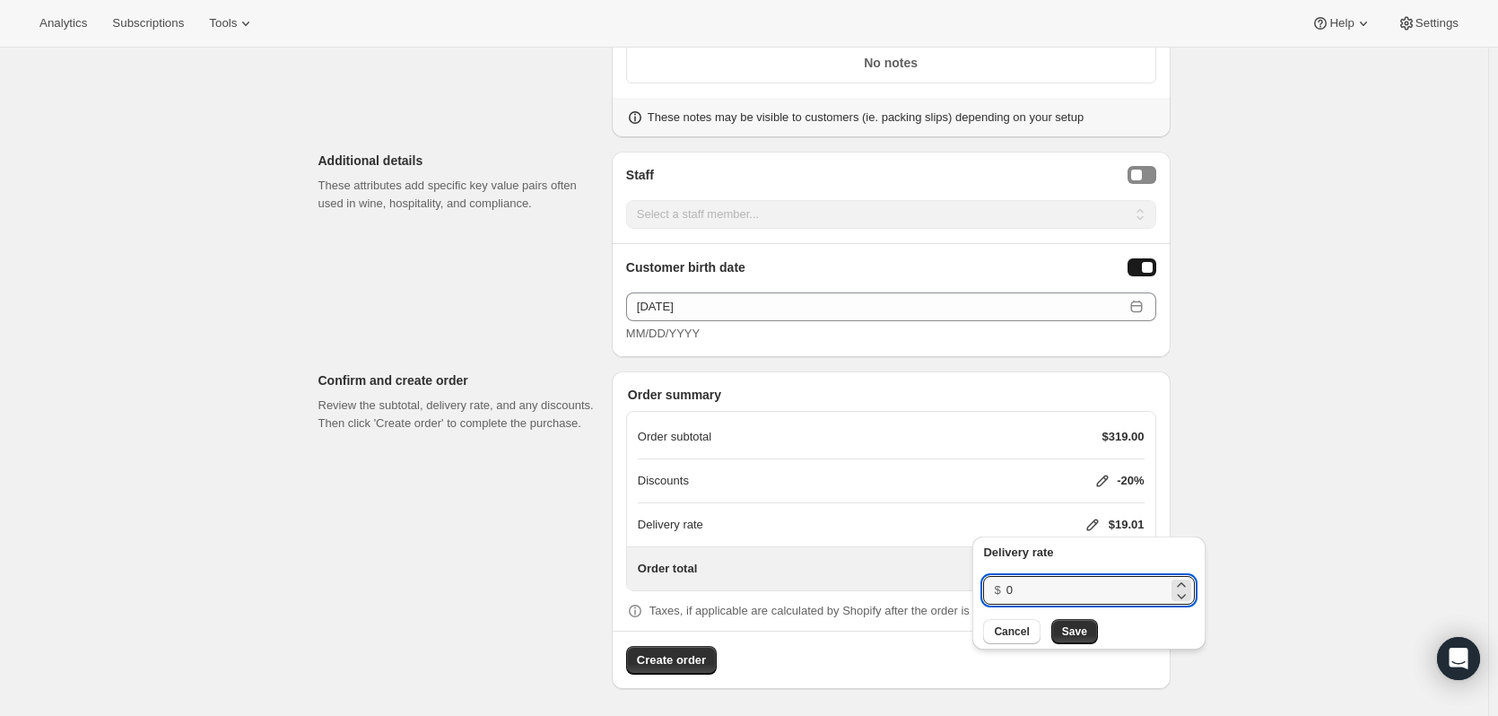
drag, startPoint x: 1031, startPoint y: 587, endPoint x: 961, endPoint y: 584, distance: 70.0
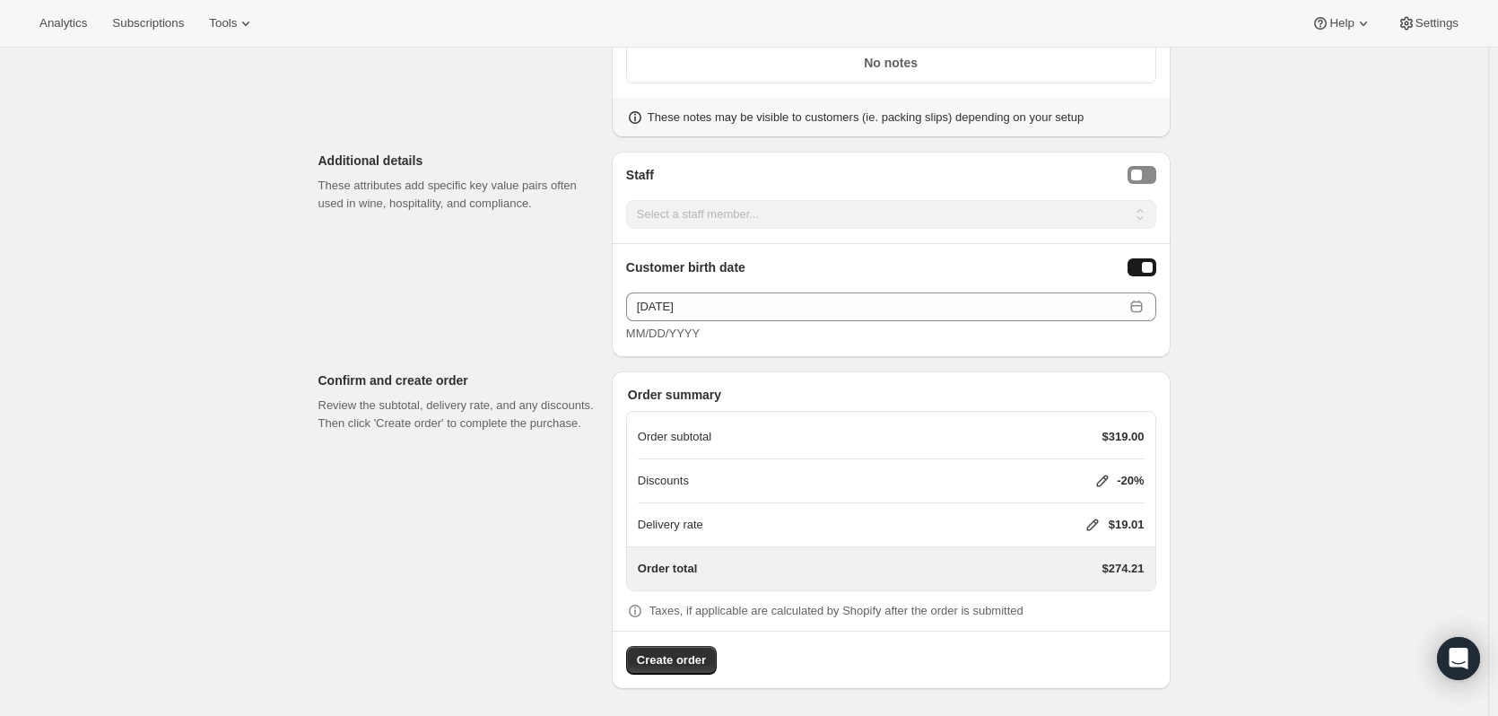
click at [1087, 525] on icon at bounding box center [1093, 525] width 18 height 18
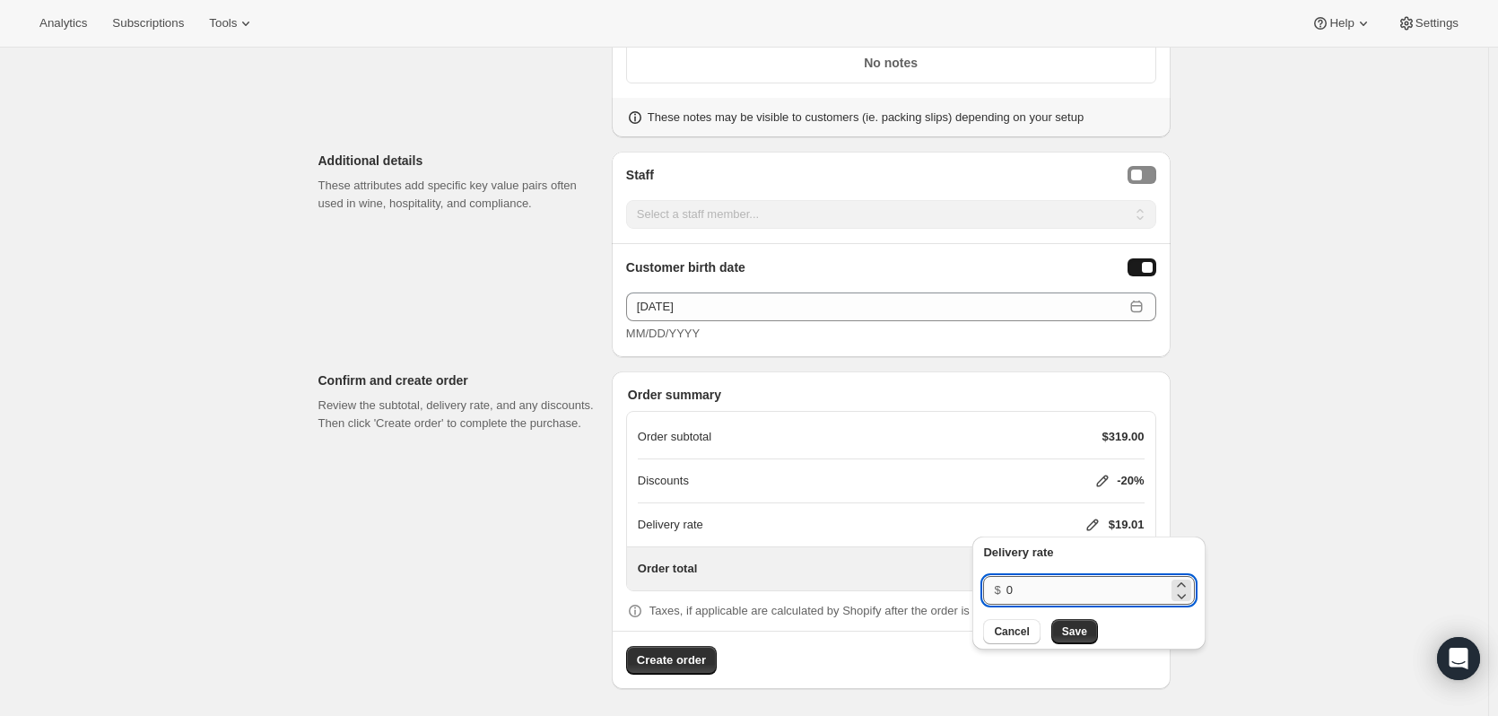
click at [1046, 586] on input "0" at bounding box center [1088, 590] width 162 height 29
type input "20"
click at [1081, 627] on span "Save" at bounding box center [1074, 631] width 25 height 14
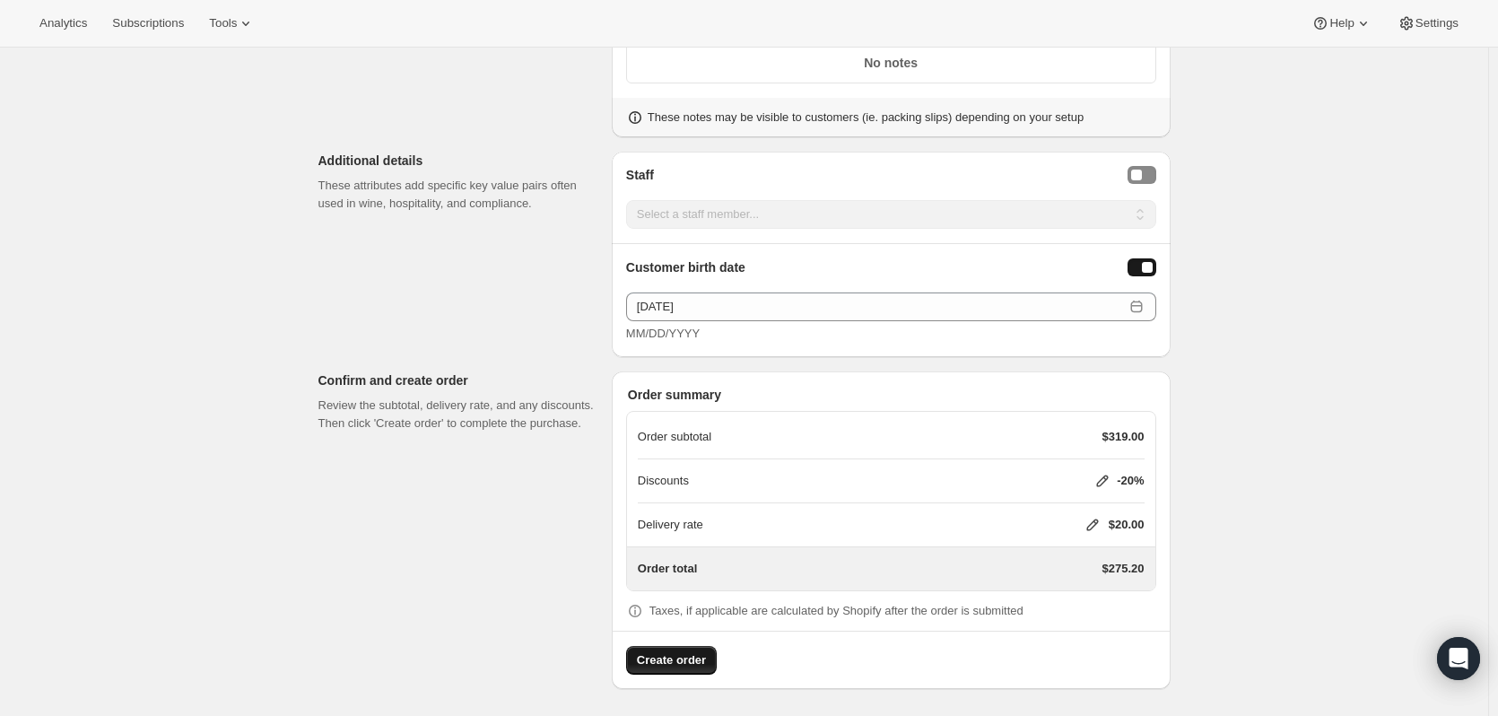
click at [671, 663] on span "Create order" at bounding box center [671, 660] width 69 height 18
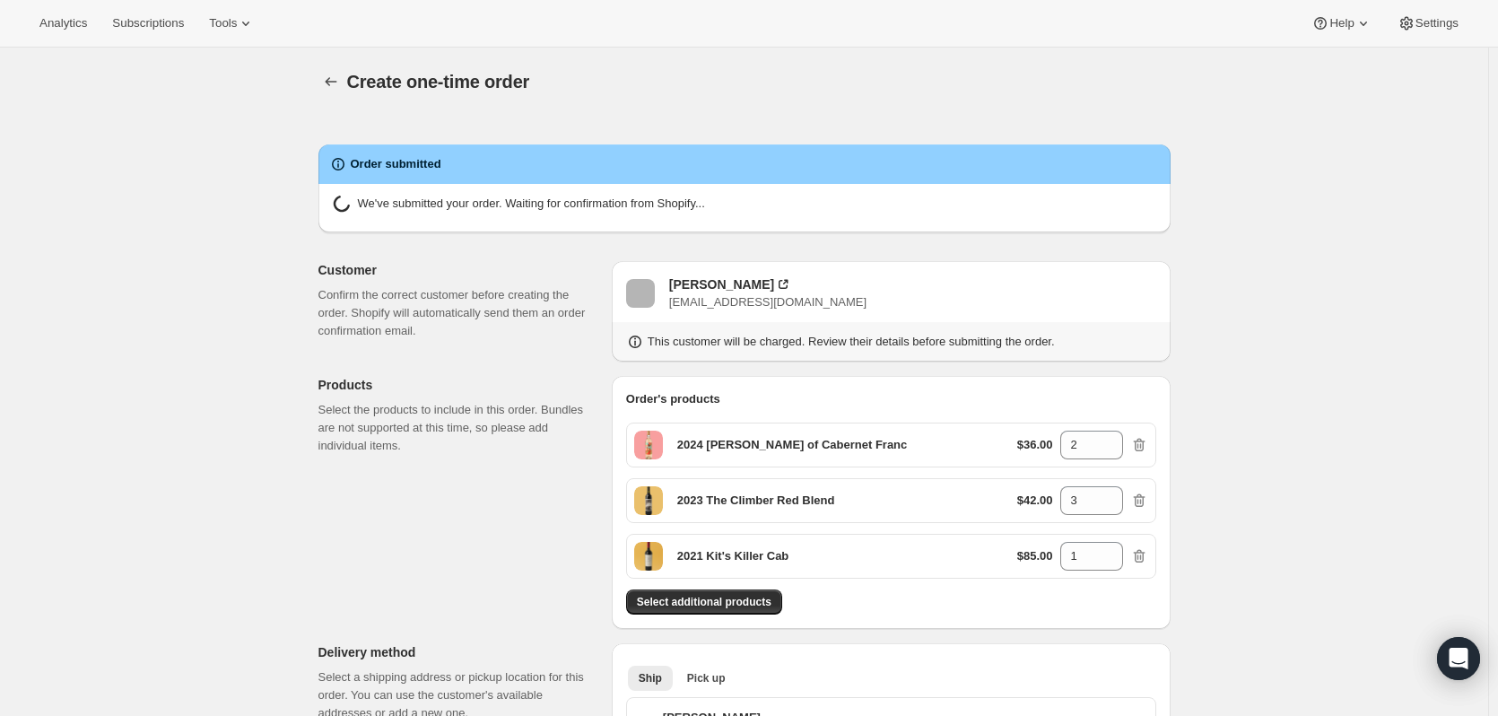
radio input "true"
